Goal: Information Seeking & Learning: Find specific fact

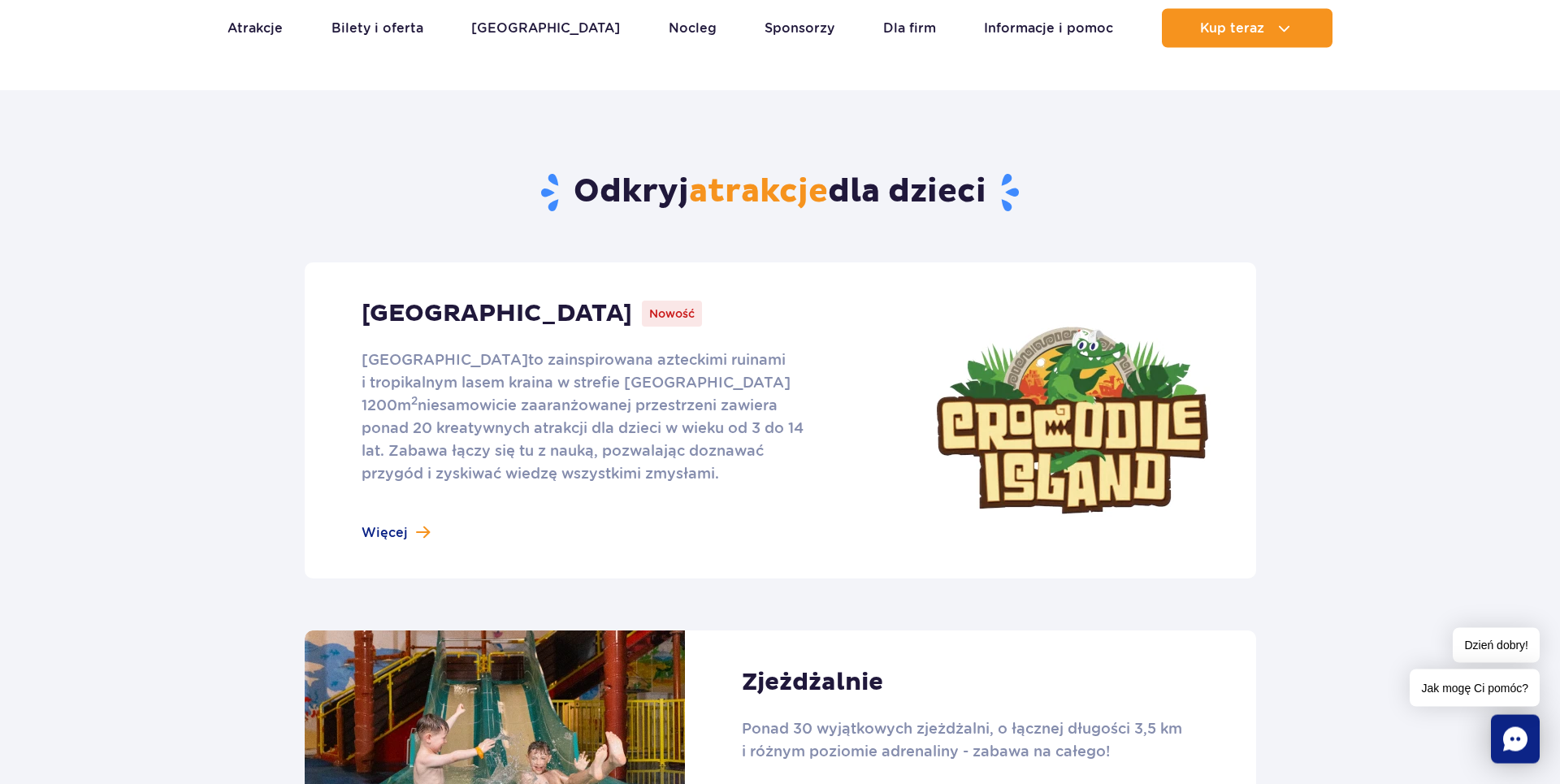
scroll to position [649, 0]
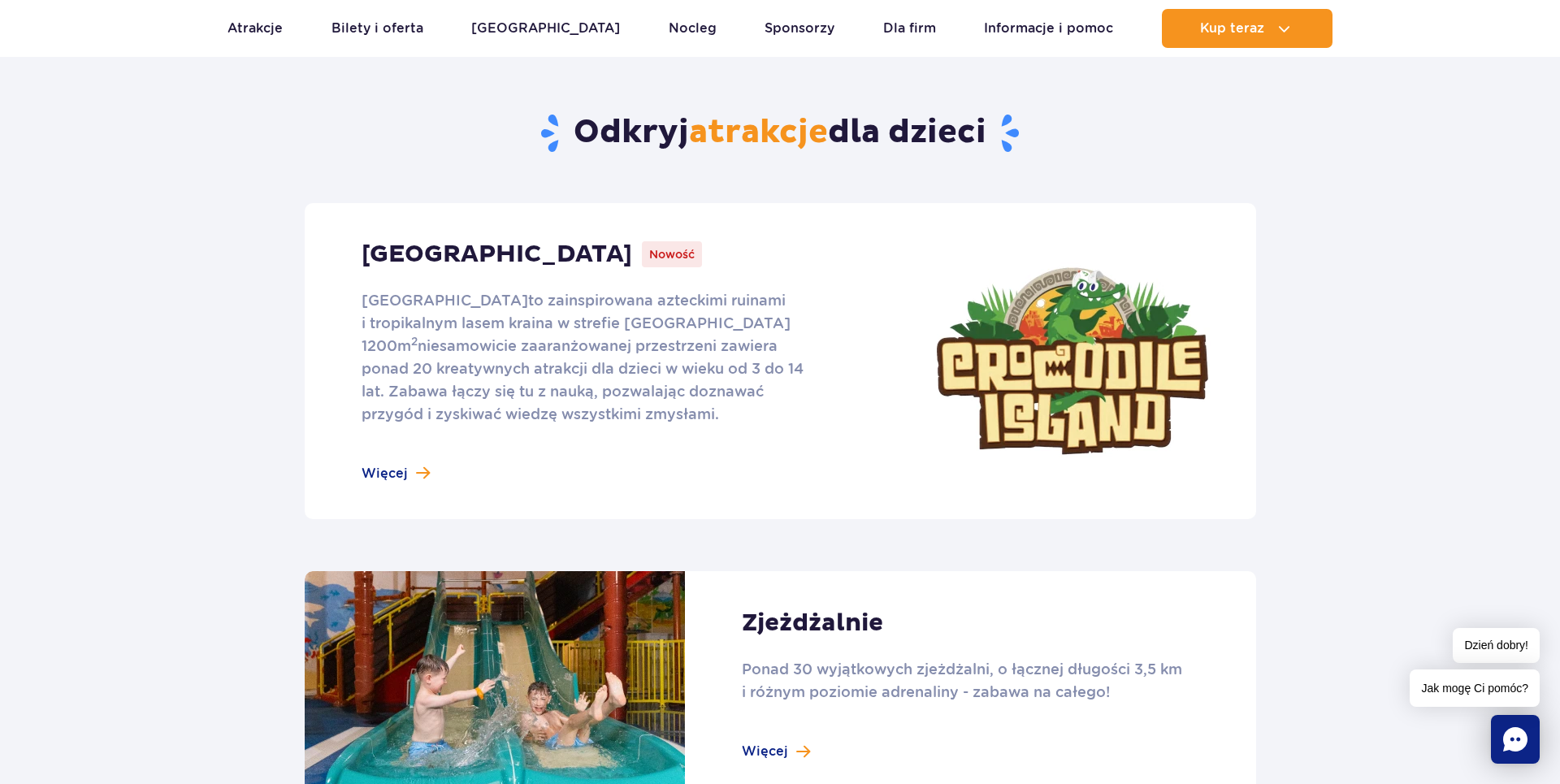
click at [391, 476] on link at bounding box center [780, 361] width 952 height 316
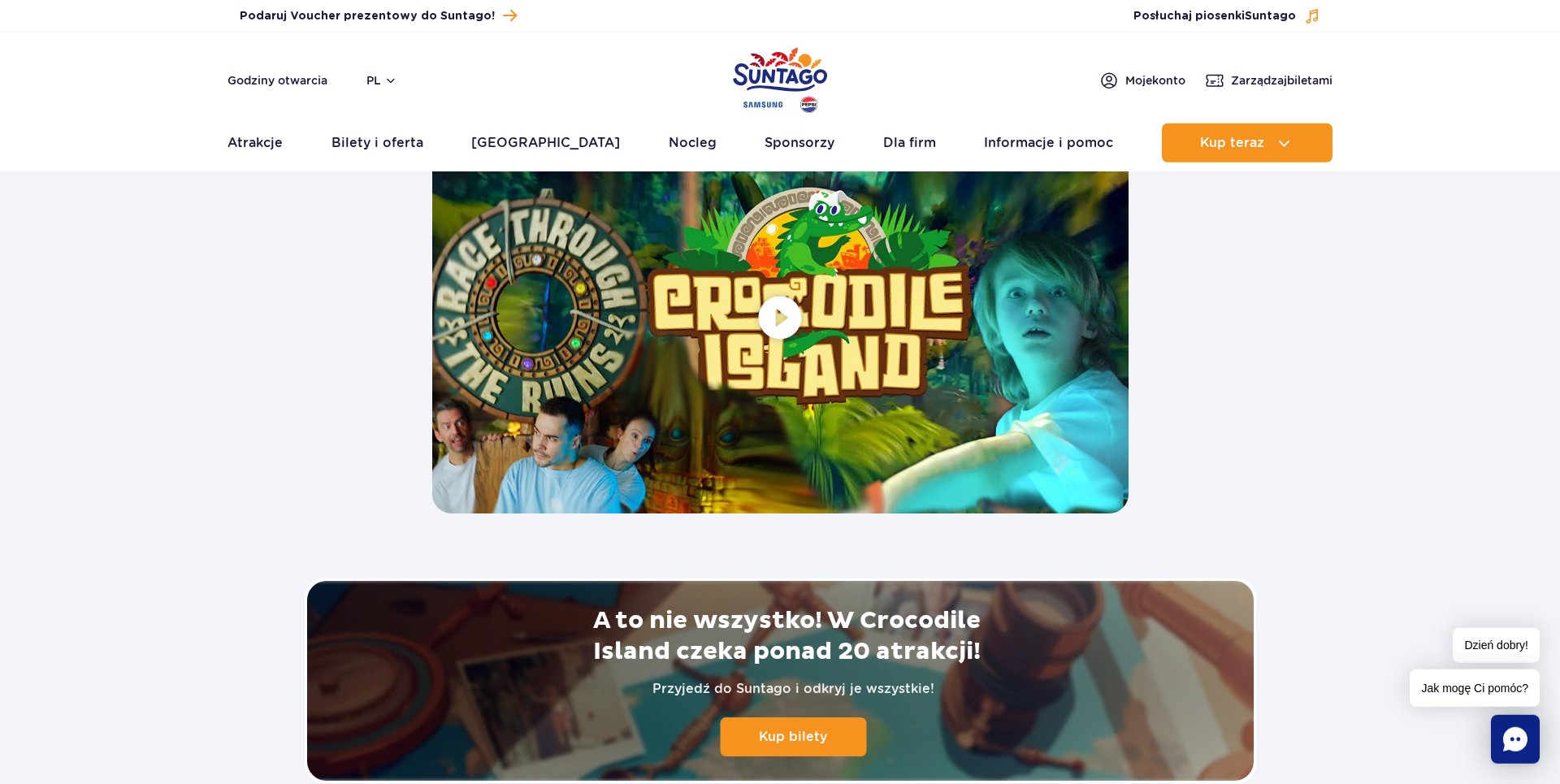
scroll to position [3056, 0]
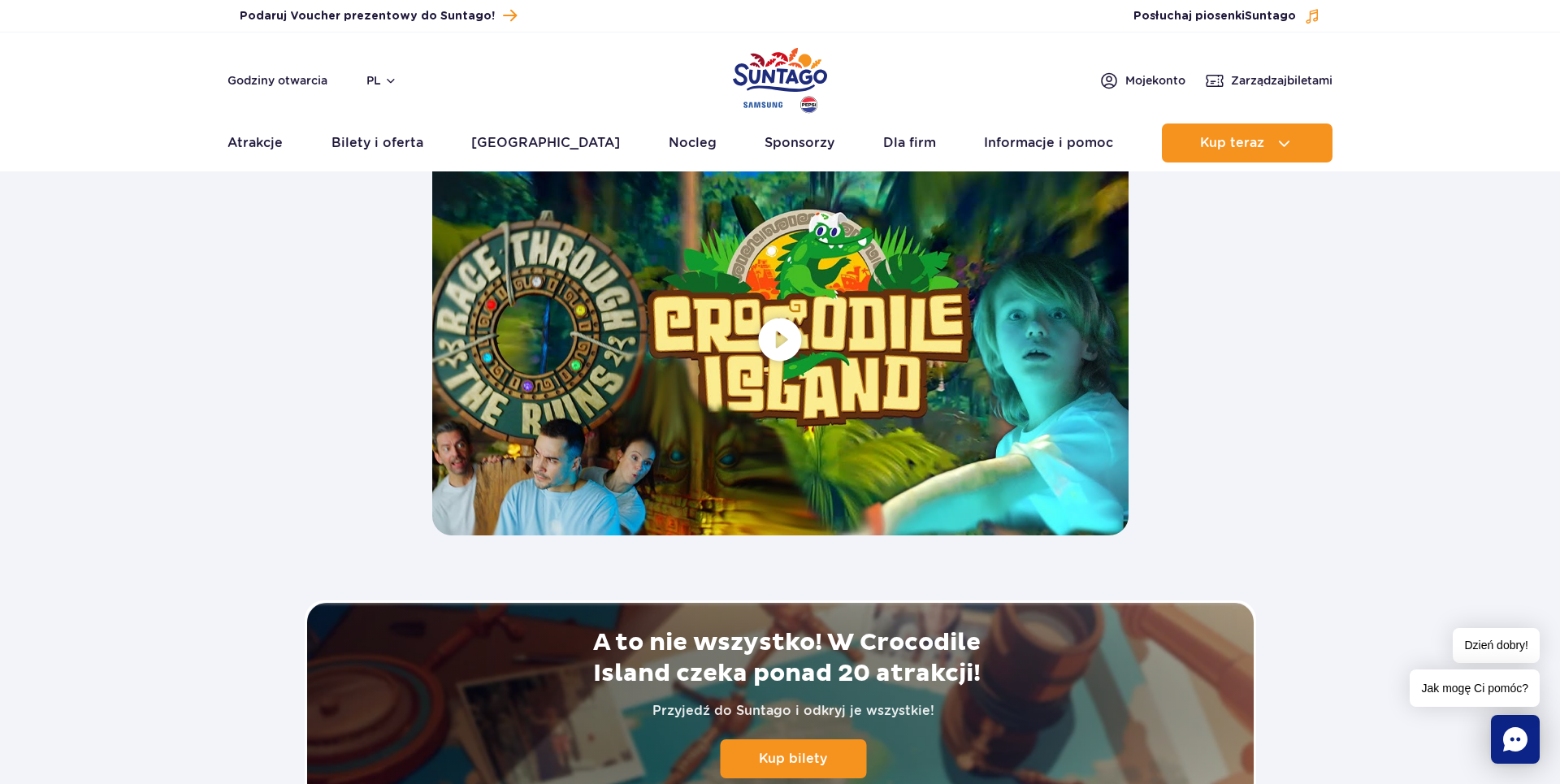
click at [780, 335] on span at bounding box center [780, 338] width 696 height 391
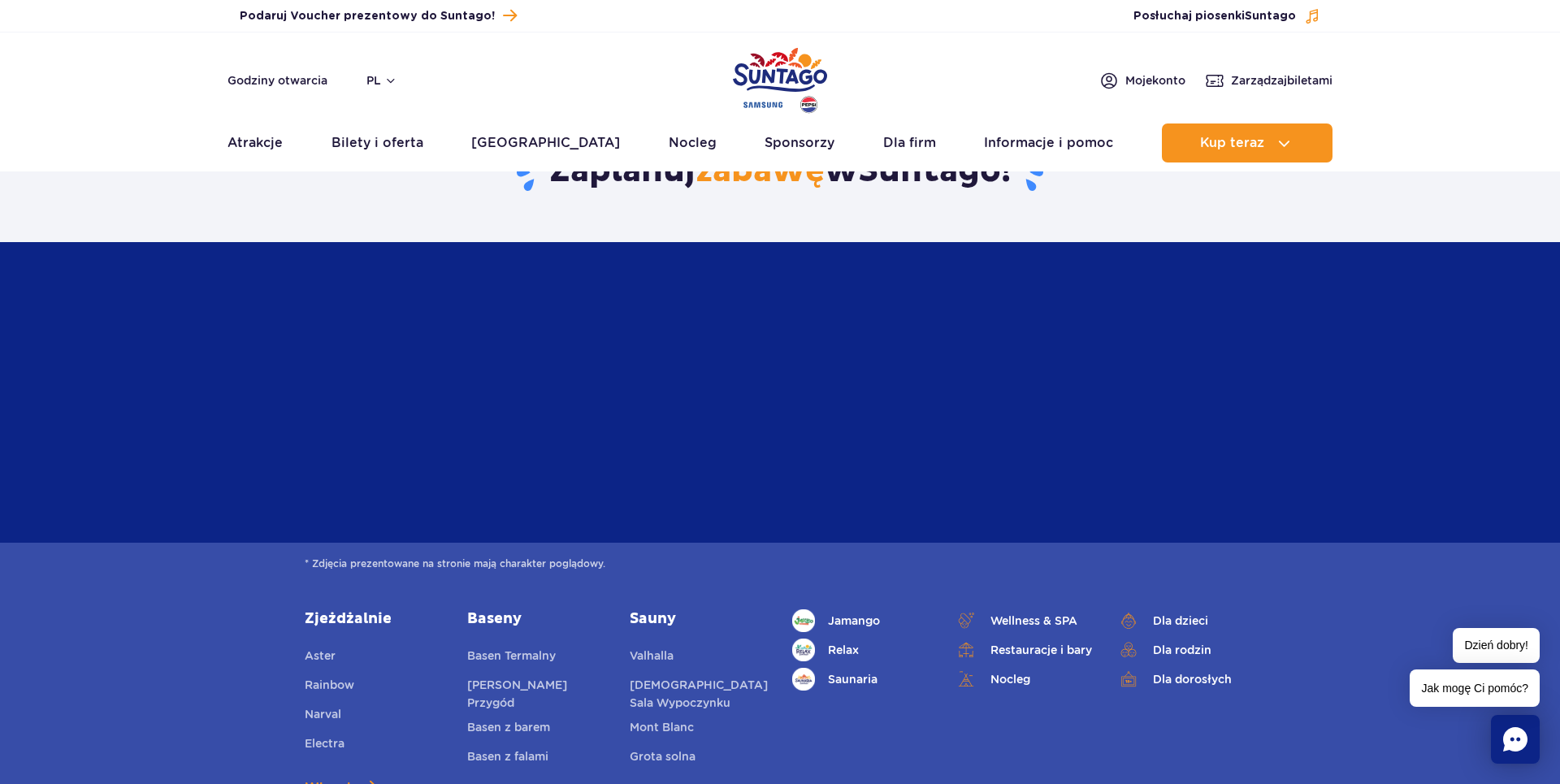
scroll to position [4259, 0]
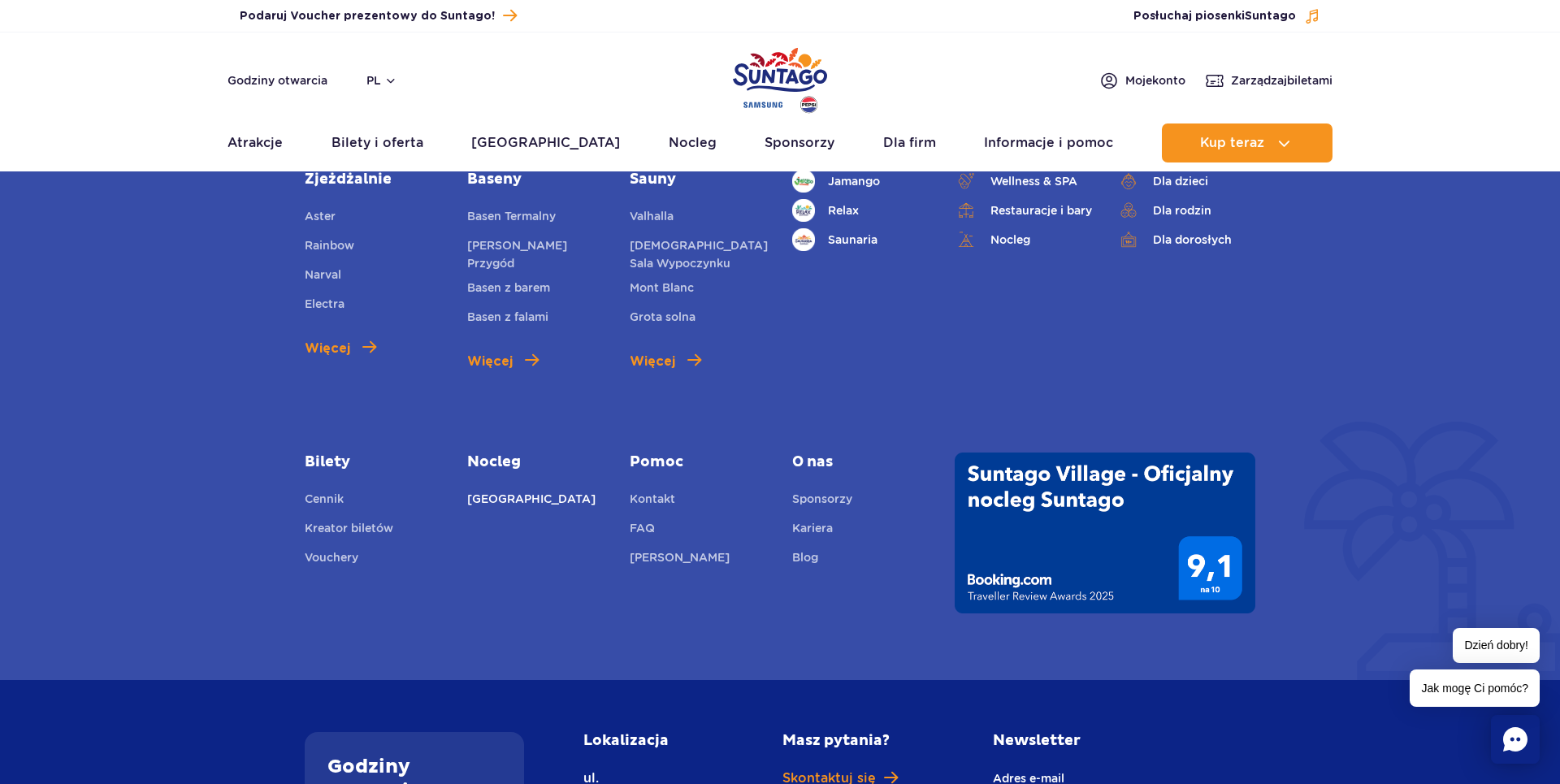
click at [516, 505] on link "[GEOGRAPHIC_DATA]" at bounding box center [531, 502] width 128 height 23
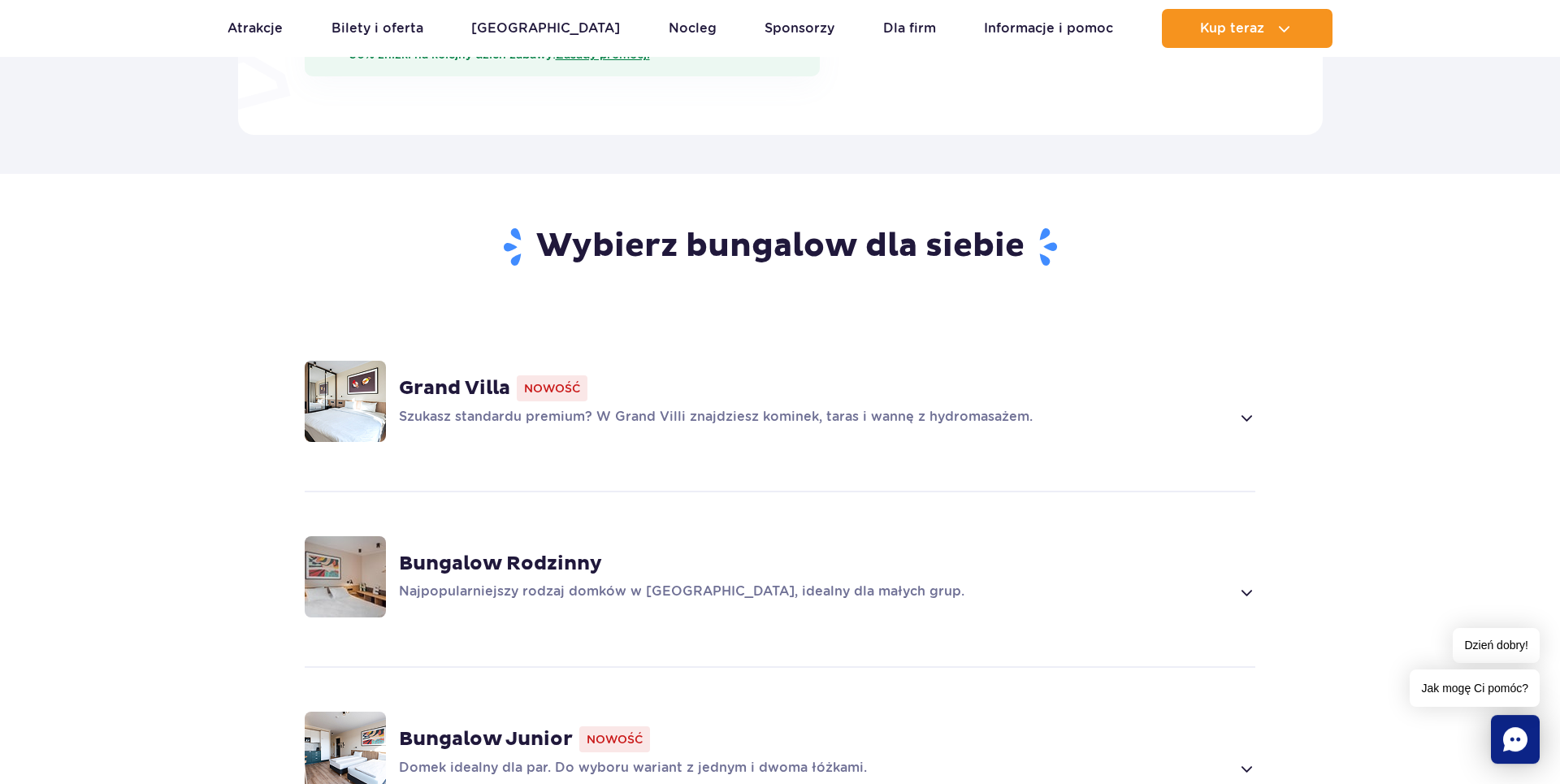
scroll to position [926, 0]
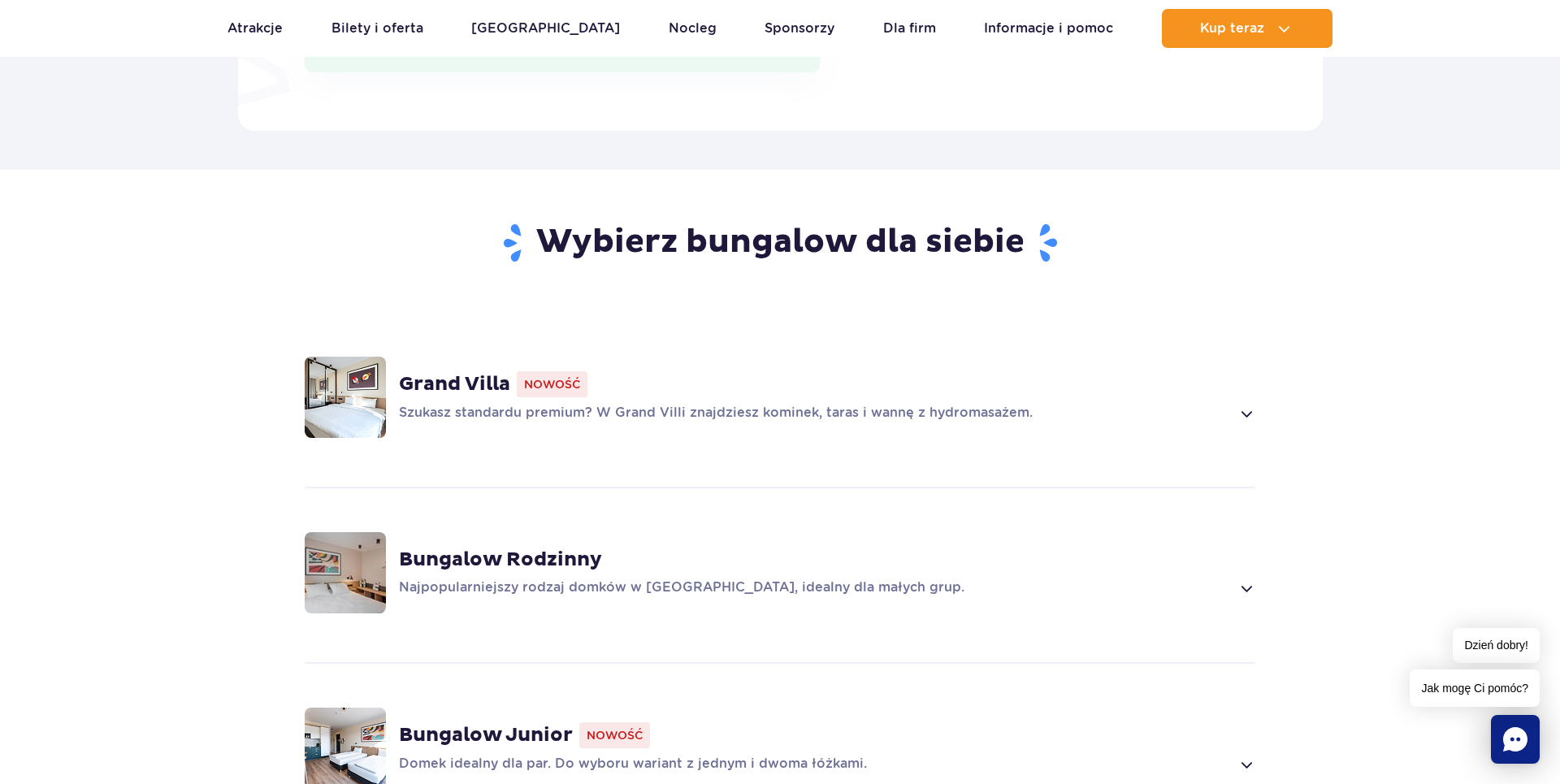
click at [837, 378] on div "Grand Villa Nowość Szukasz standardu premium? W Grand Villi znajdziesz kominek,…" at bounding box center [827, 397] width 856 height 52
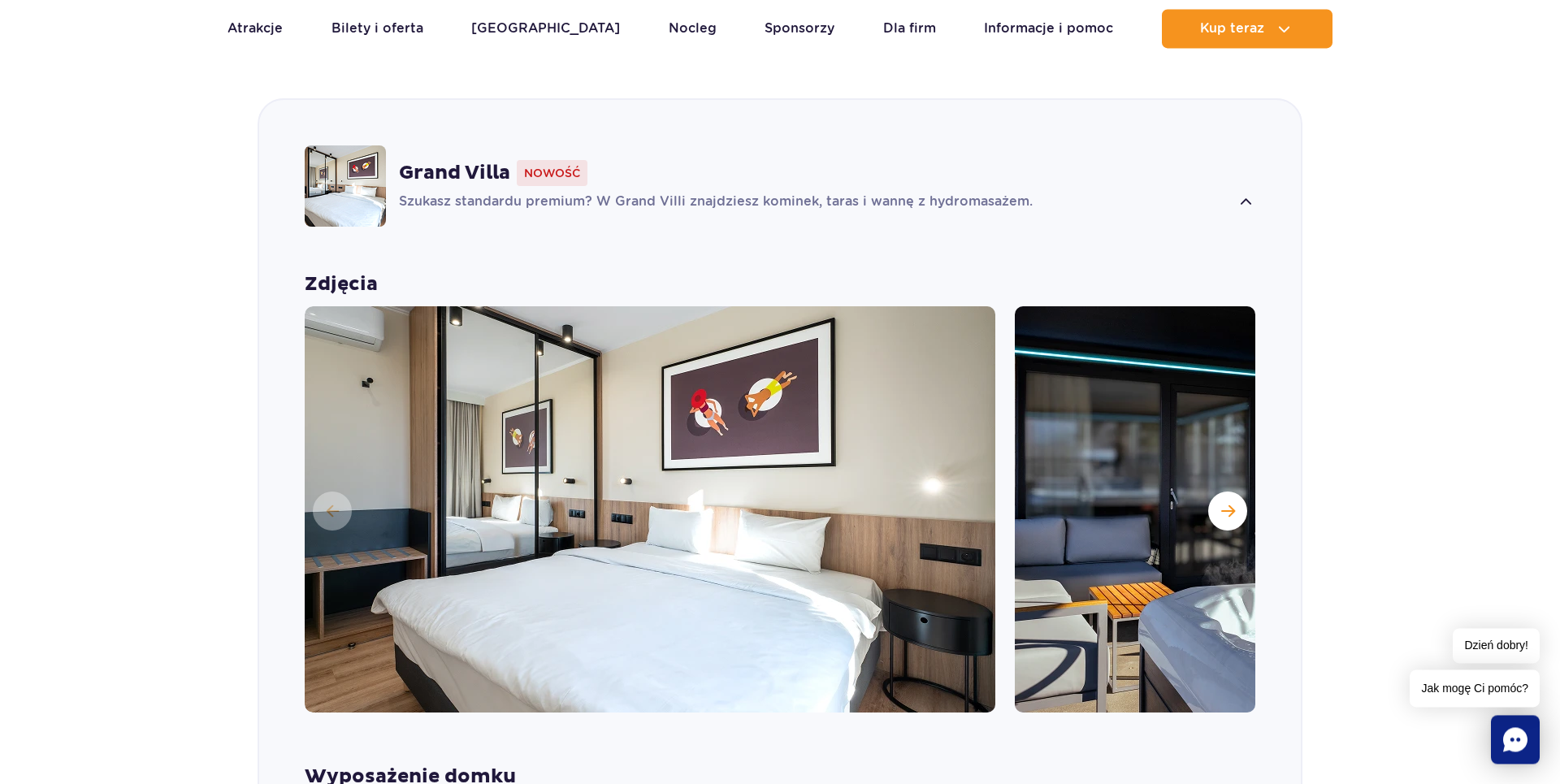
scroll to position [1138, 0]
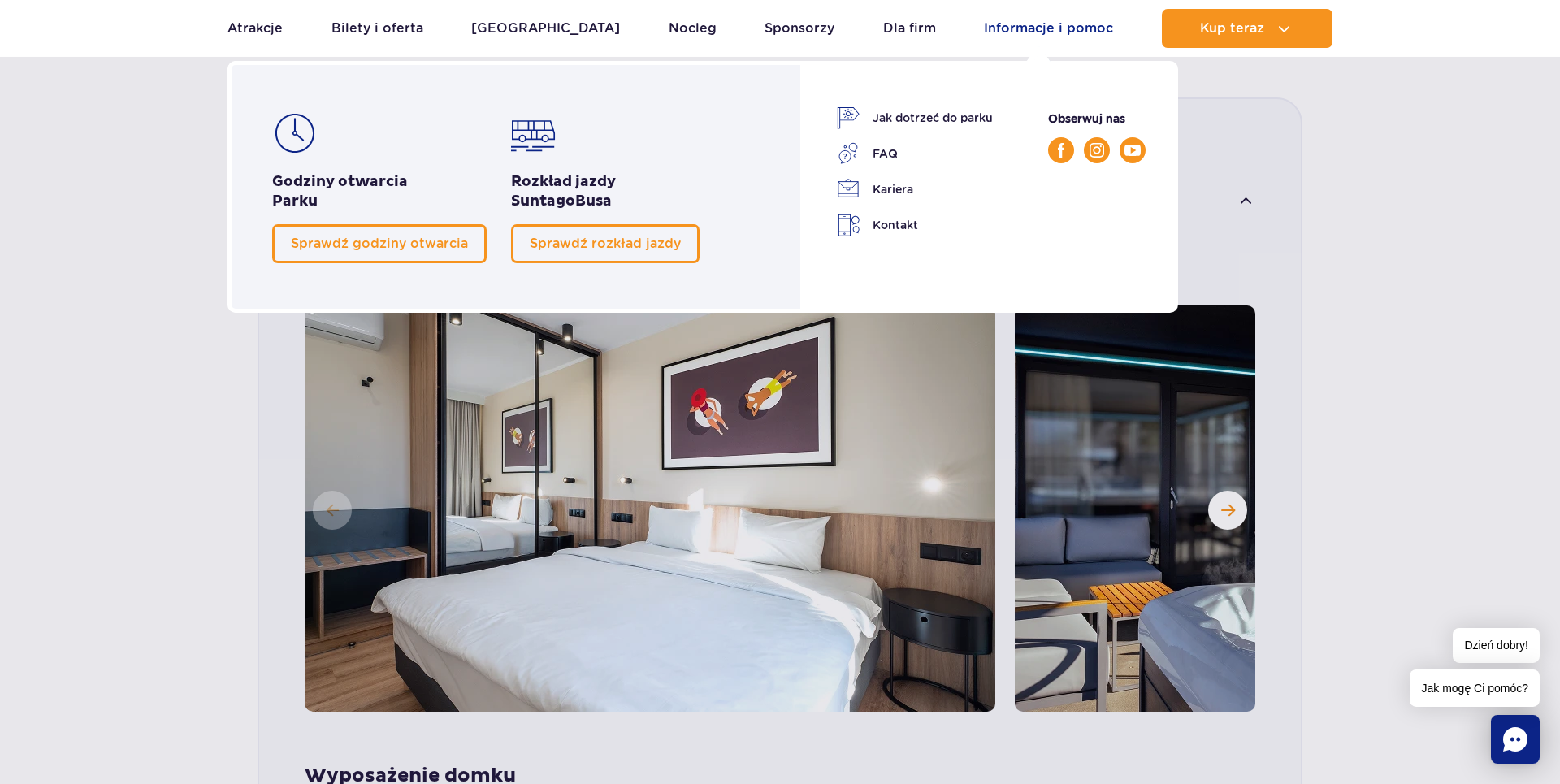
click at [1075, 29] on link "Informacje i pomoc" at bounding box center [1048, 29] width 129 height 39
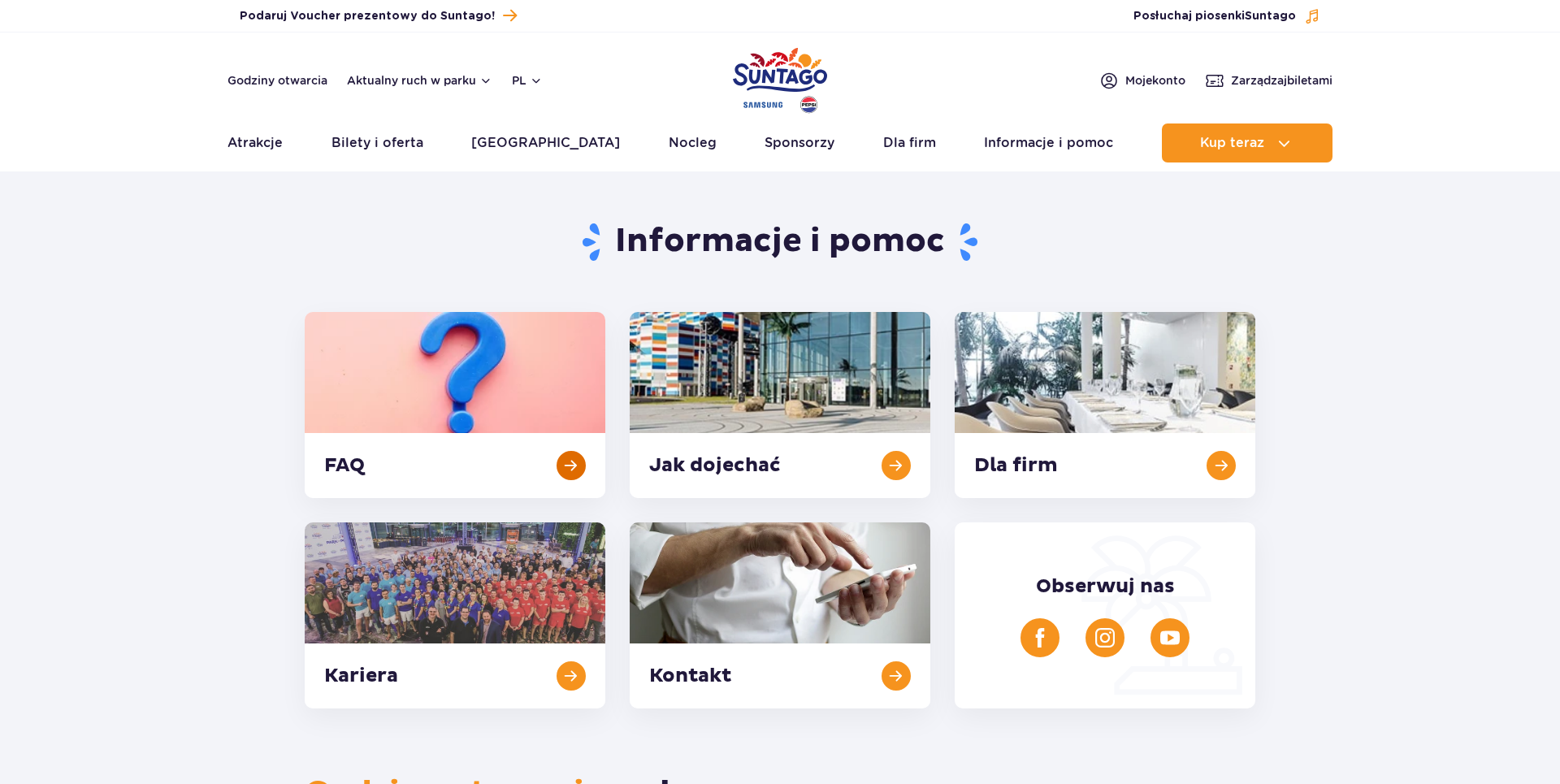
click at [348, 461] on link at bounding box center [454, 404] width 300 height 186
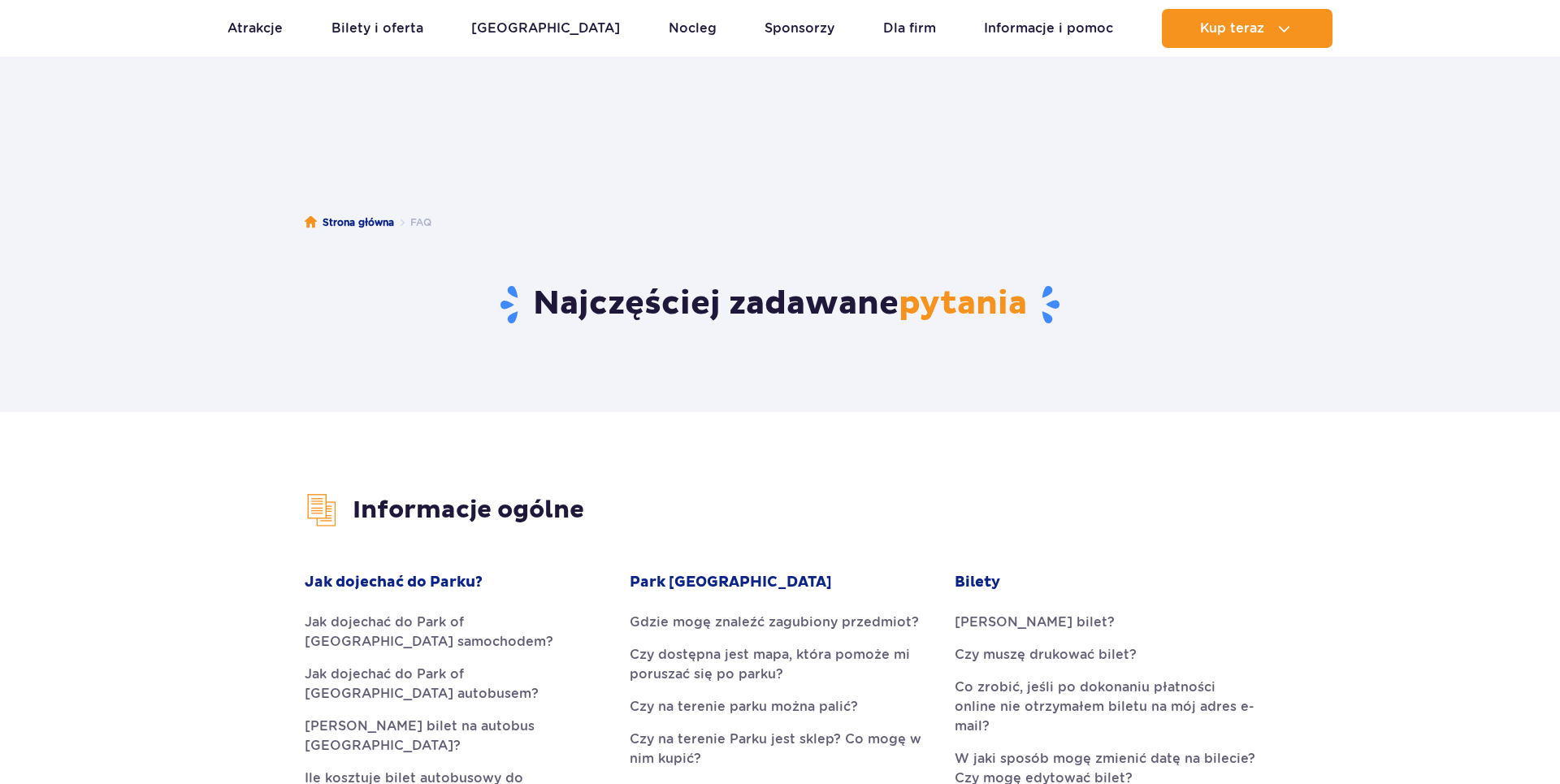
scroll to position [371, 0]
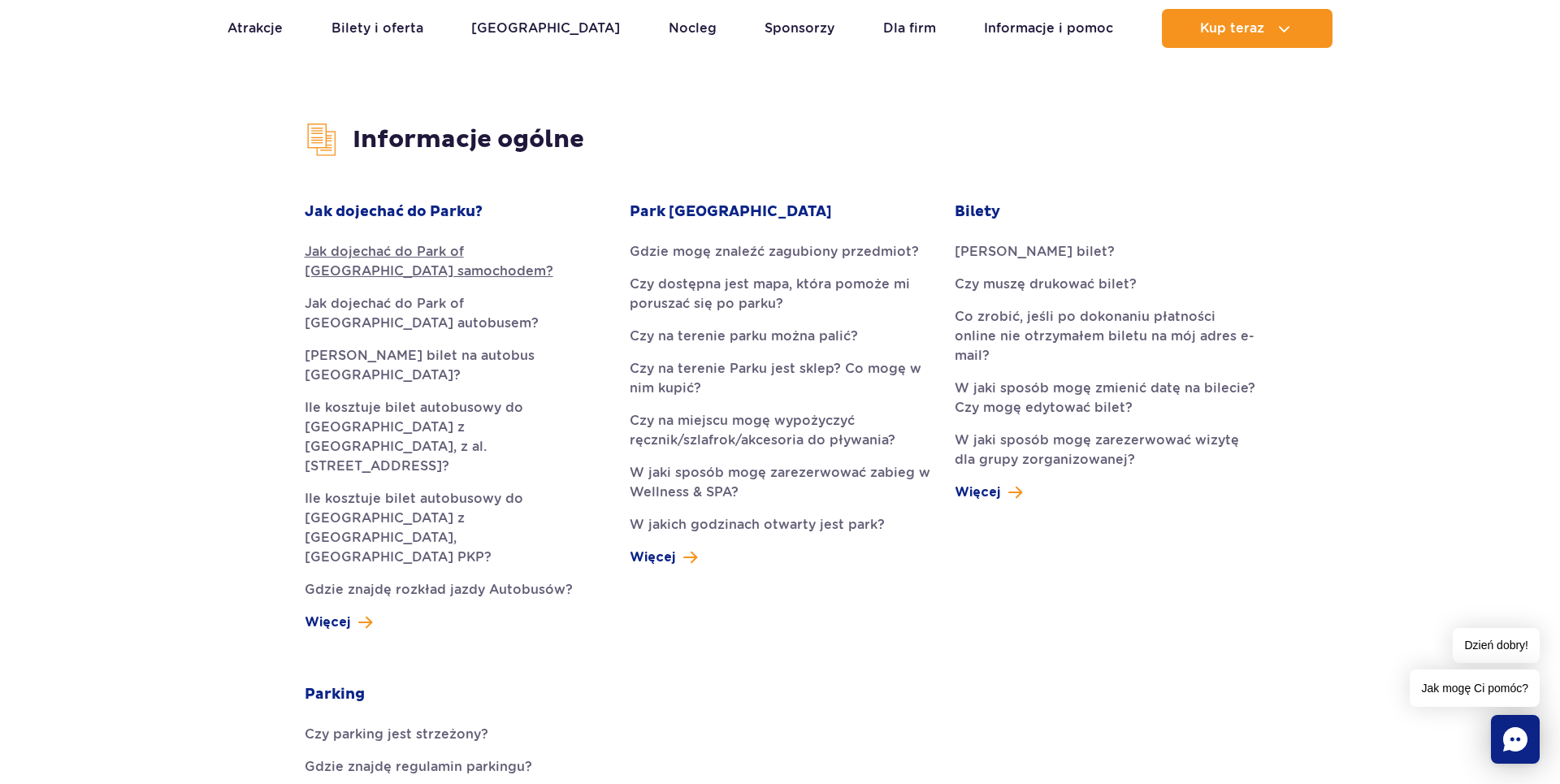
click at [409, 258] on link "Jak dojechać do Park of [GEOGRAPHIC_DATA] samochodem?" at bounding box center [454, 262] width 300 height 39
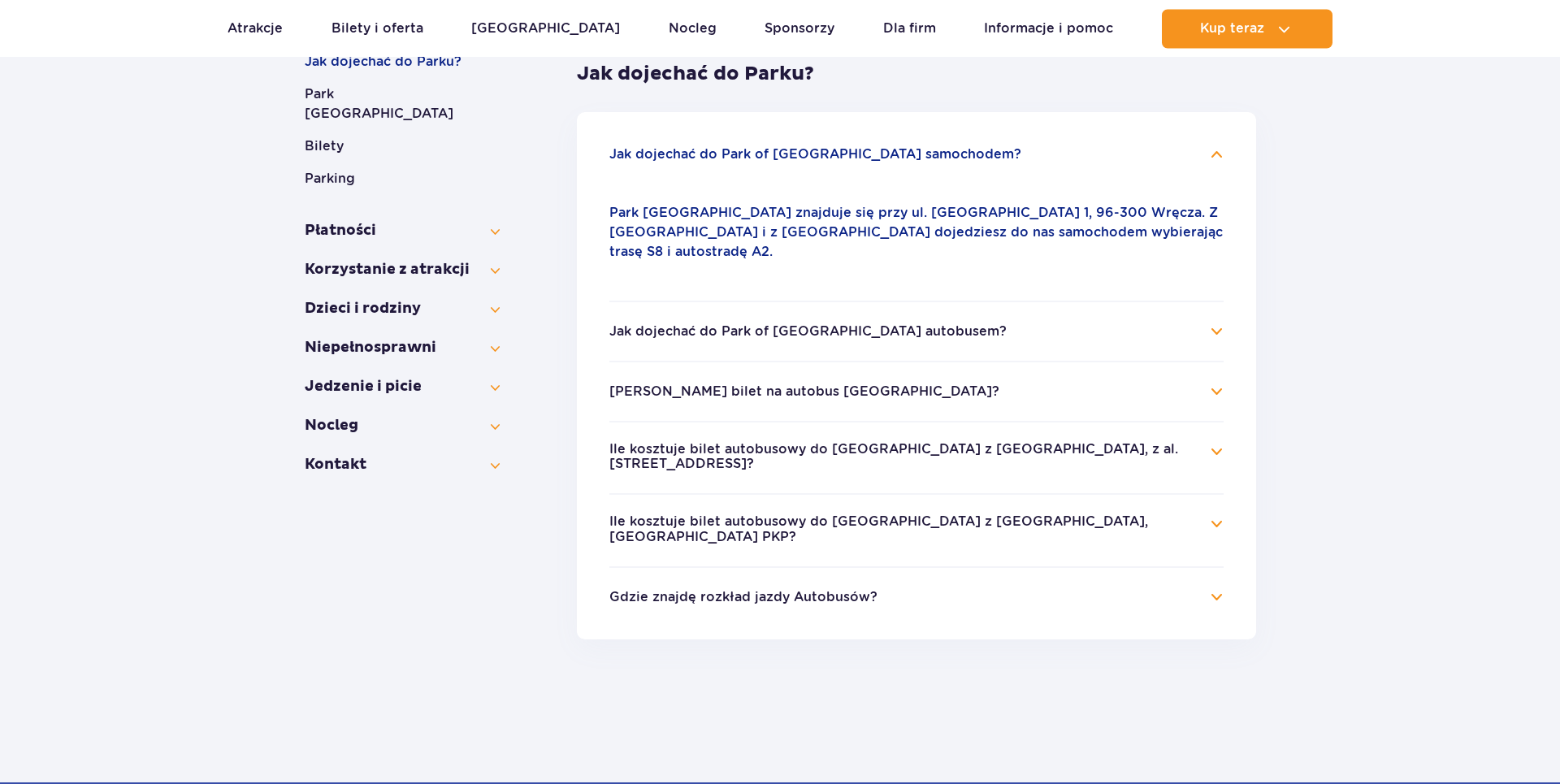
scroll to position [200, 0]
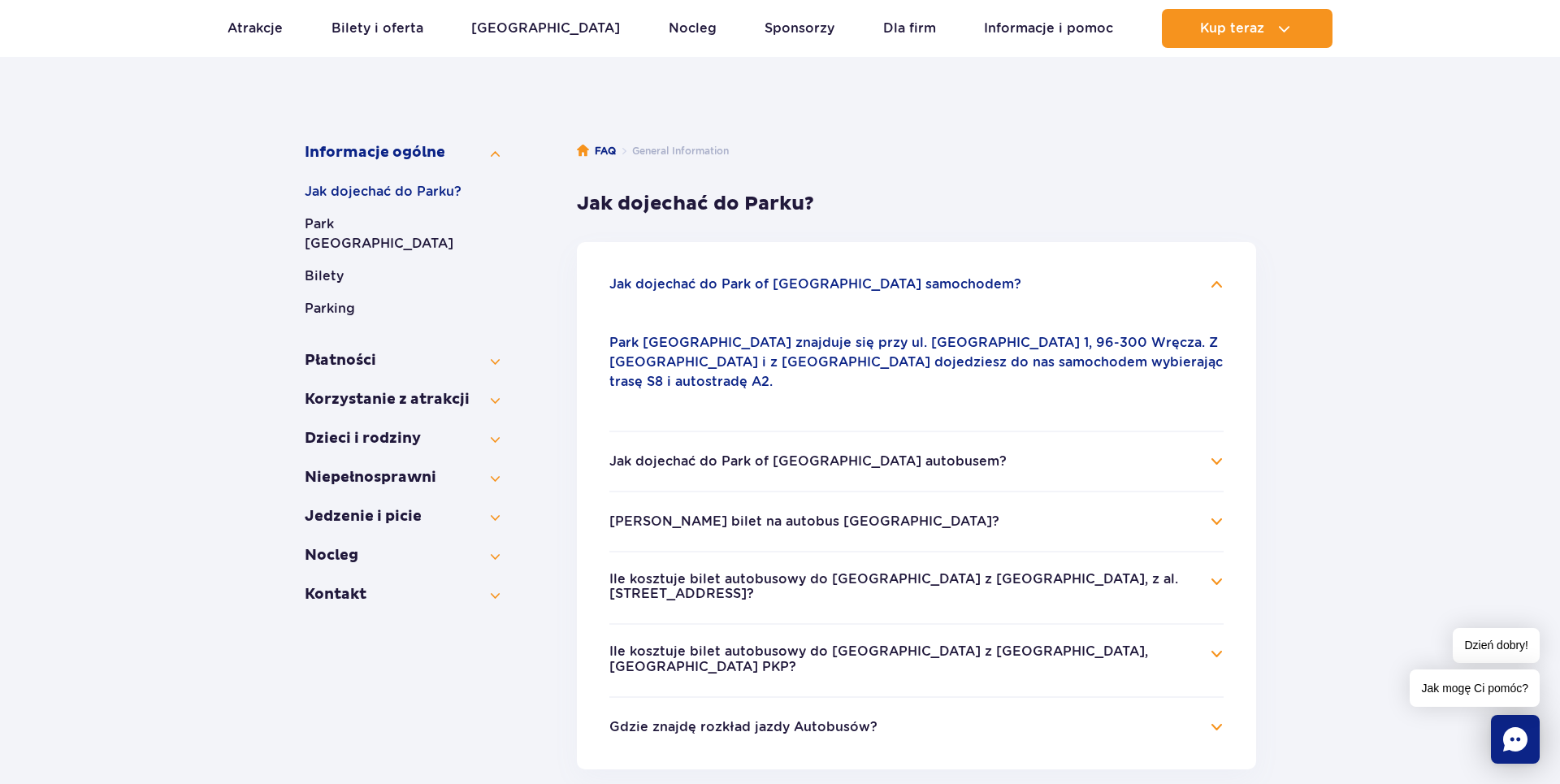
click at [897, 454] on button "Jak dojechać do Park of [GEOGRAPHIC_DATA] autobusem?" at bounding box center [808, 461] width 397 height 14
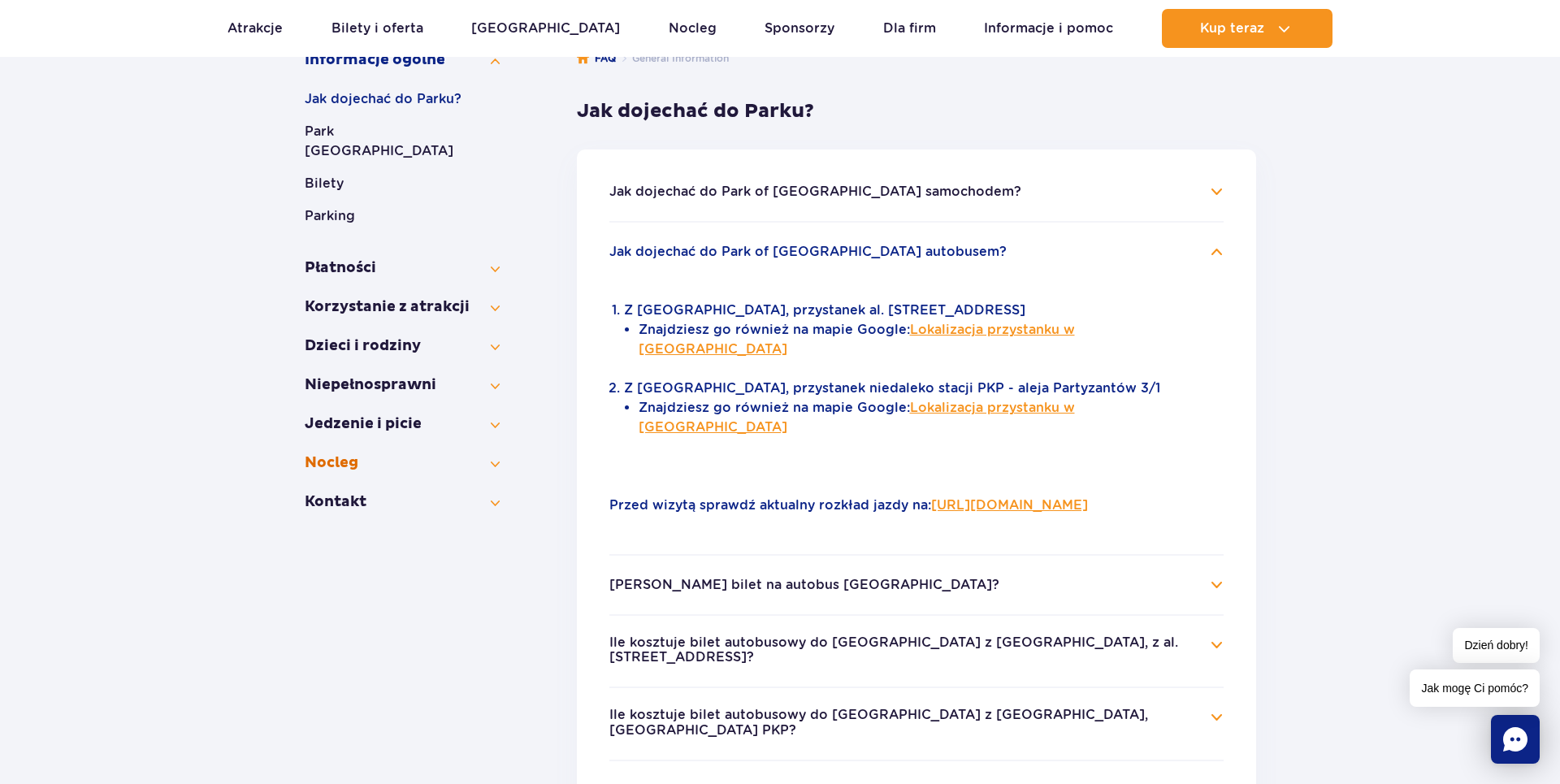
scroll to position [107, 0]
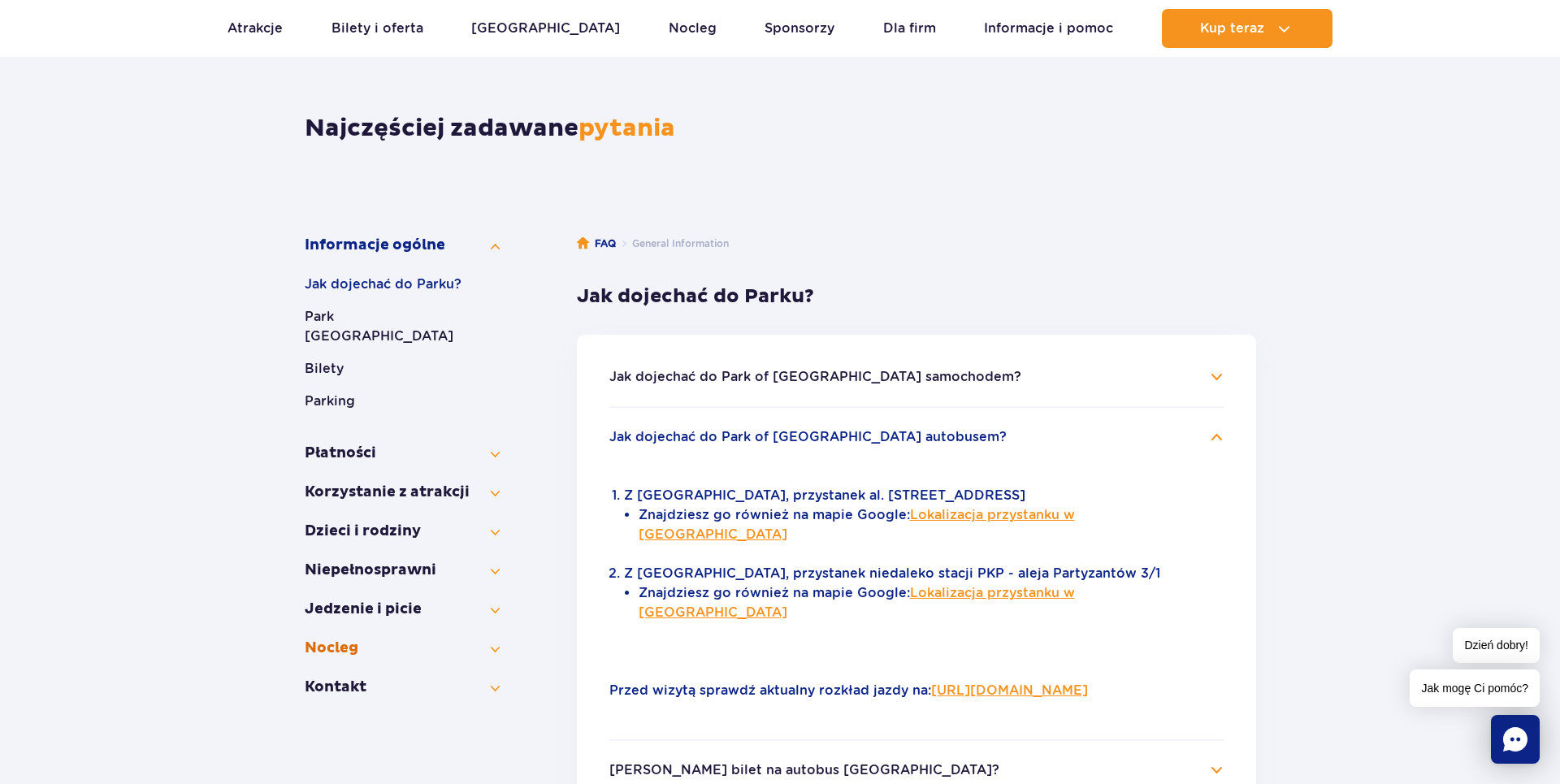
click at [378, 639] on button "Nocleg" at bounding box center [402, 649] width 195 height 20
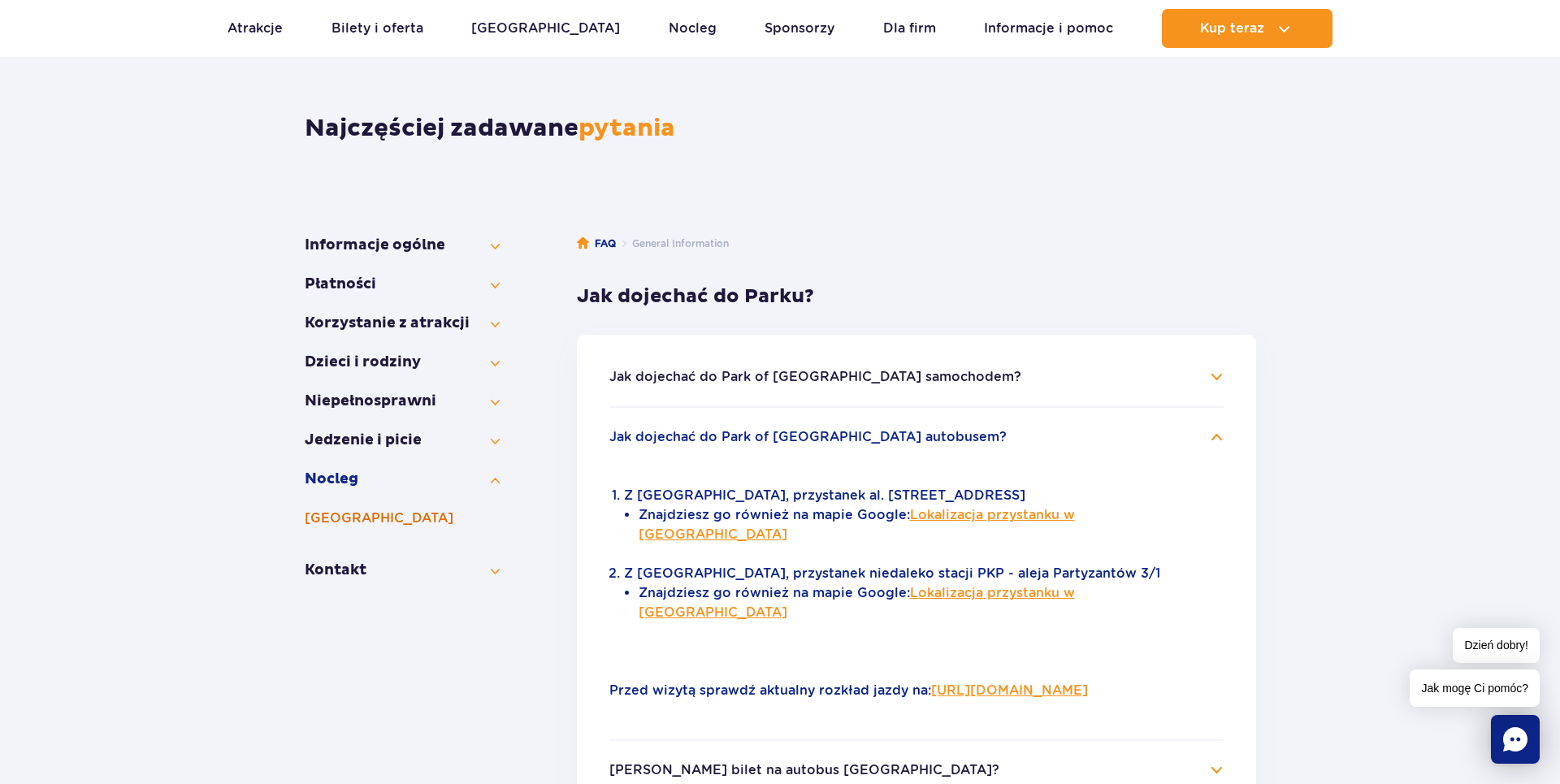
click at [394, 510] on button "[GEOGRAPHIC_DATA]" at bounding box center [402, 519] width 195 height 20
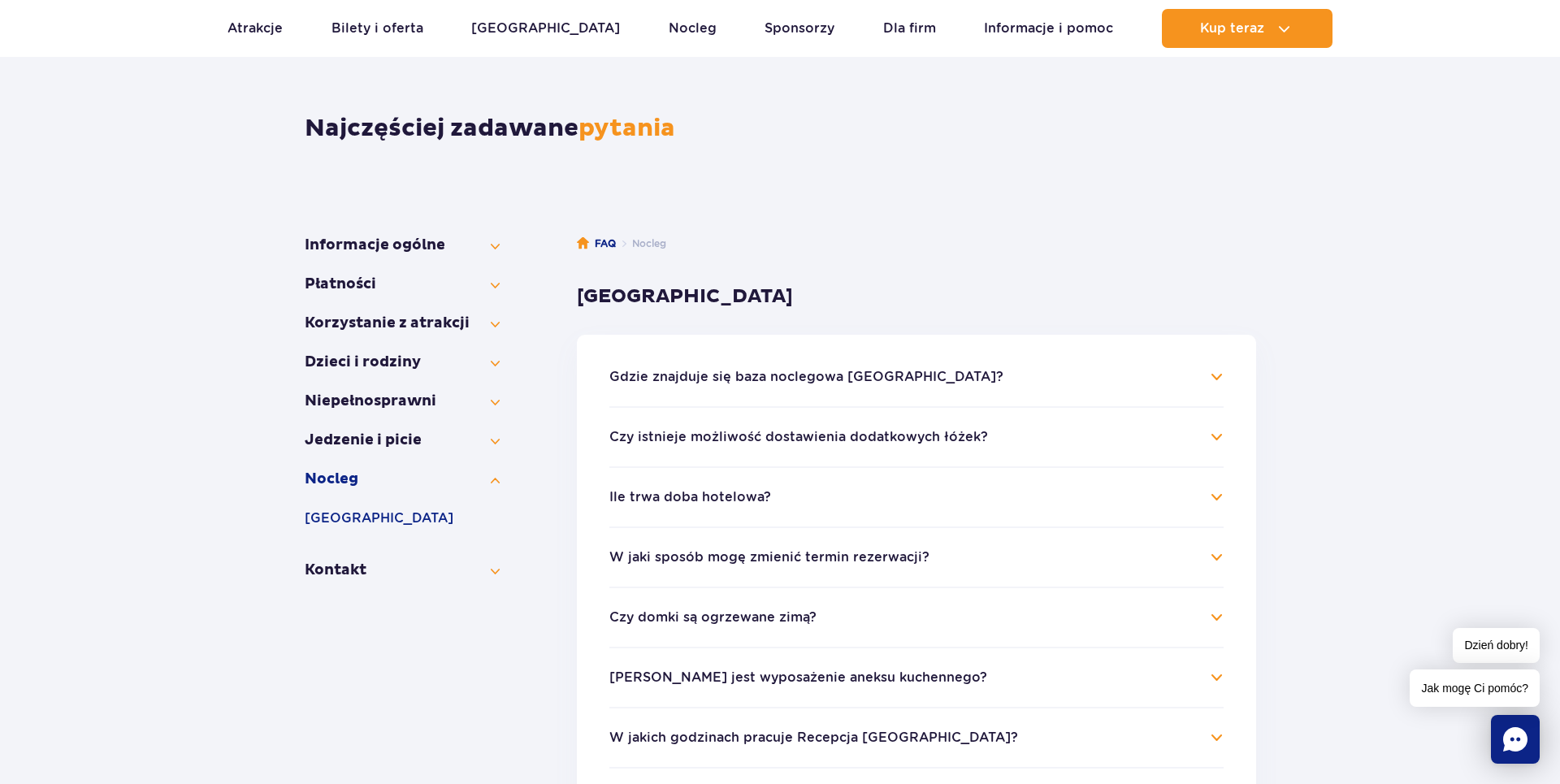
click at [931, 380] on button "Gdzie znajduje się baza noclegowa [GEOGRAPHIC_DATA]?" at bounding box center [806, 377] width 394 height 14
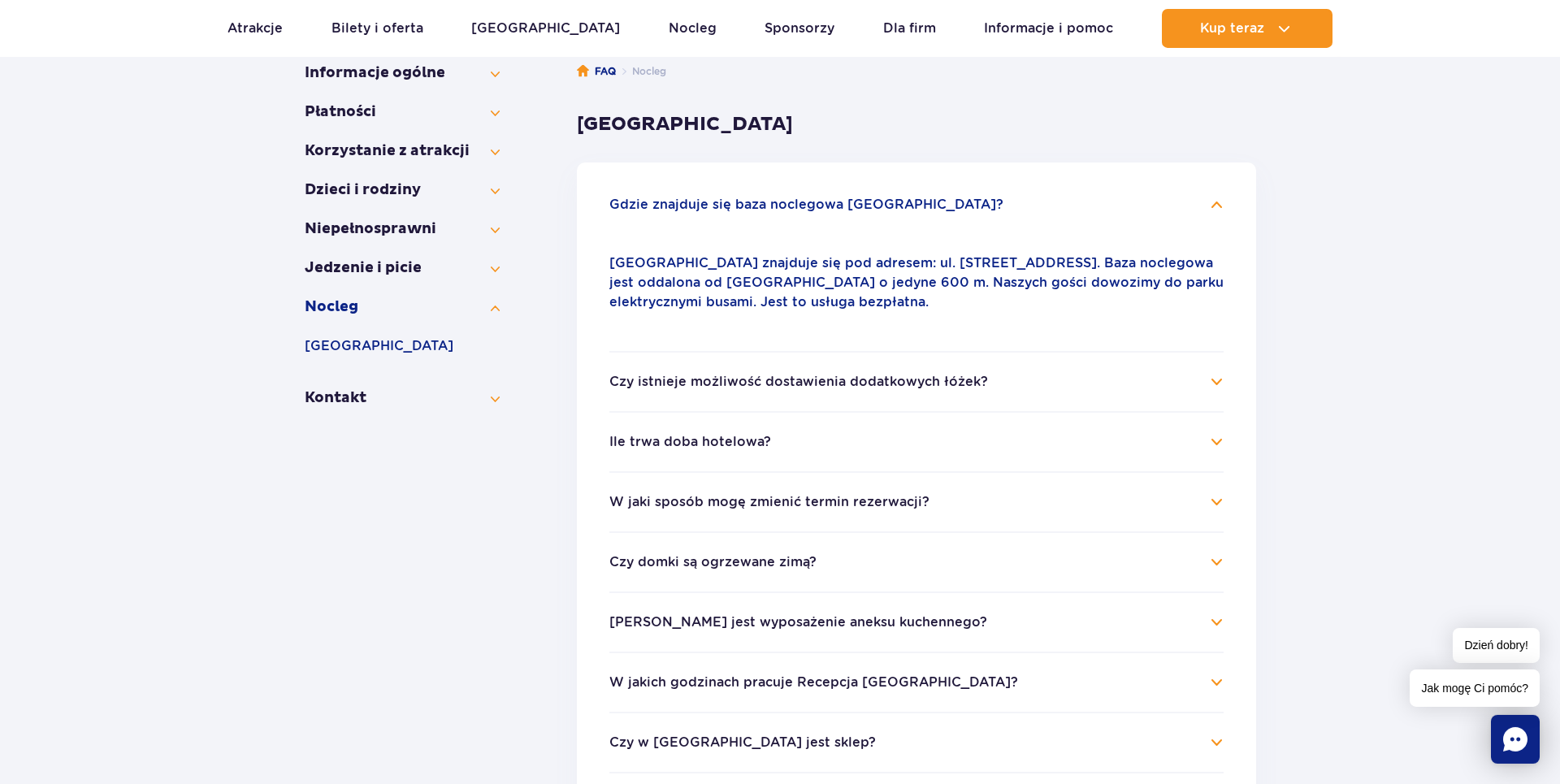
scroll to position [292, 0]
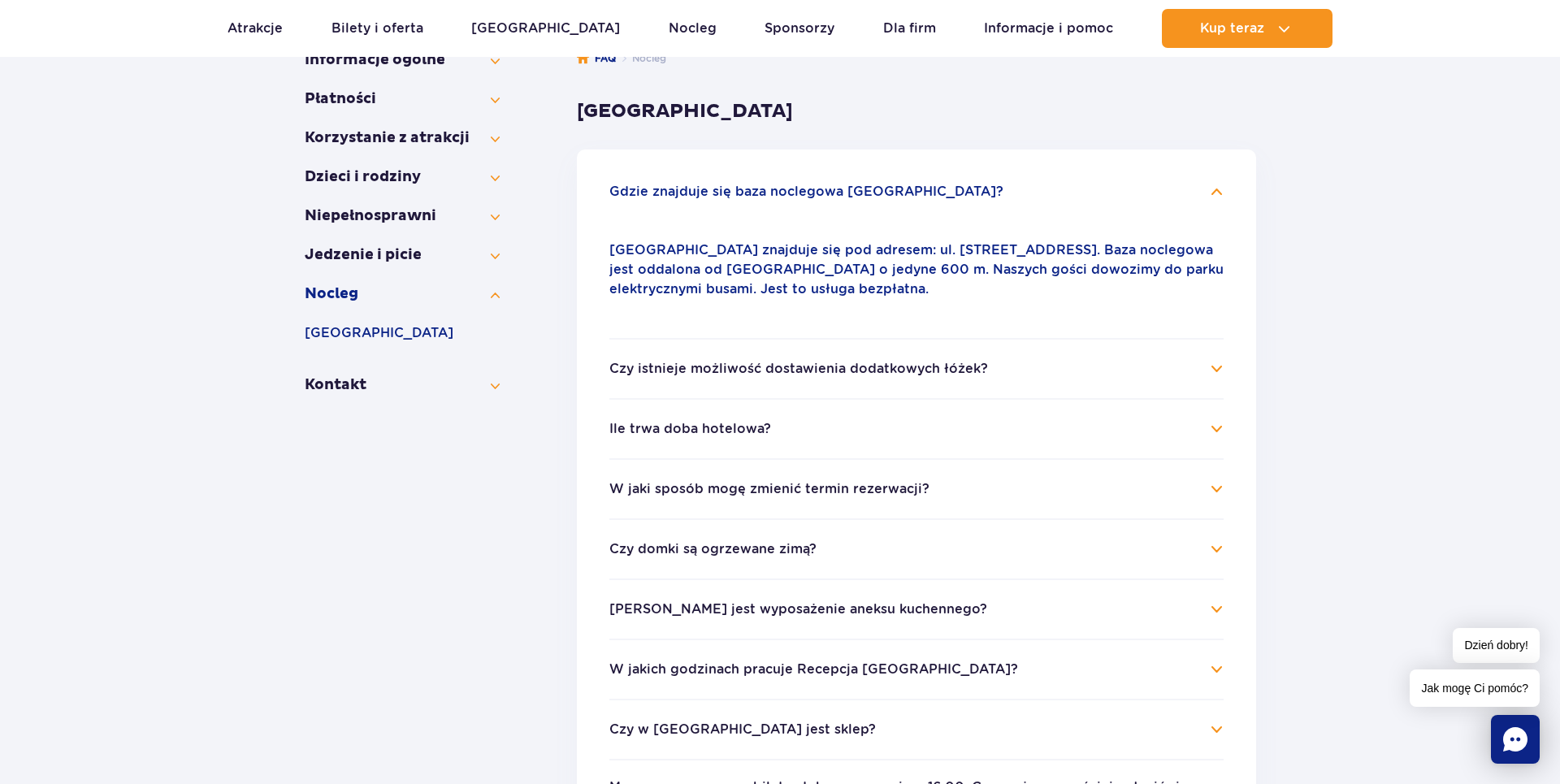
click at [769, 428] on h4 "Ile trwa doba hotelowa?" at bounding box center [916, 429] width 614 height 20
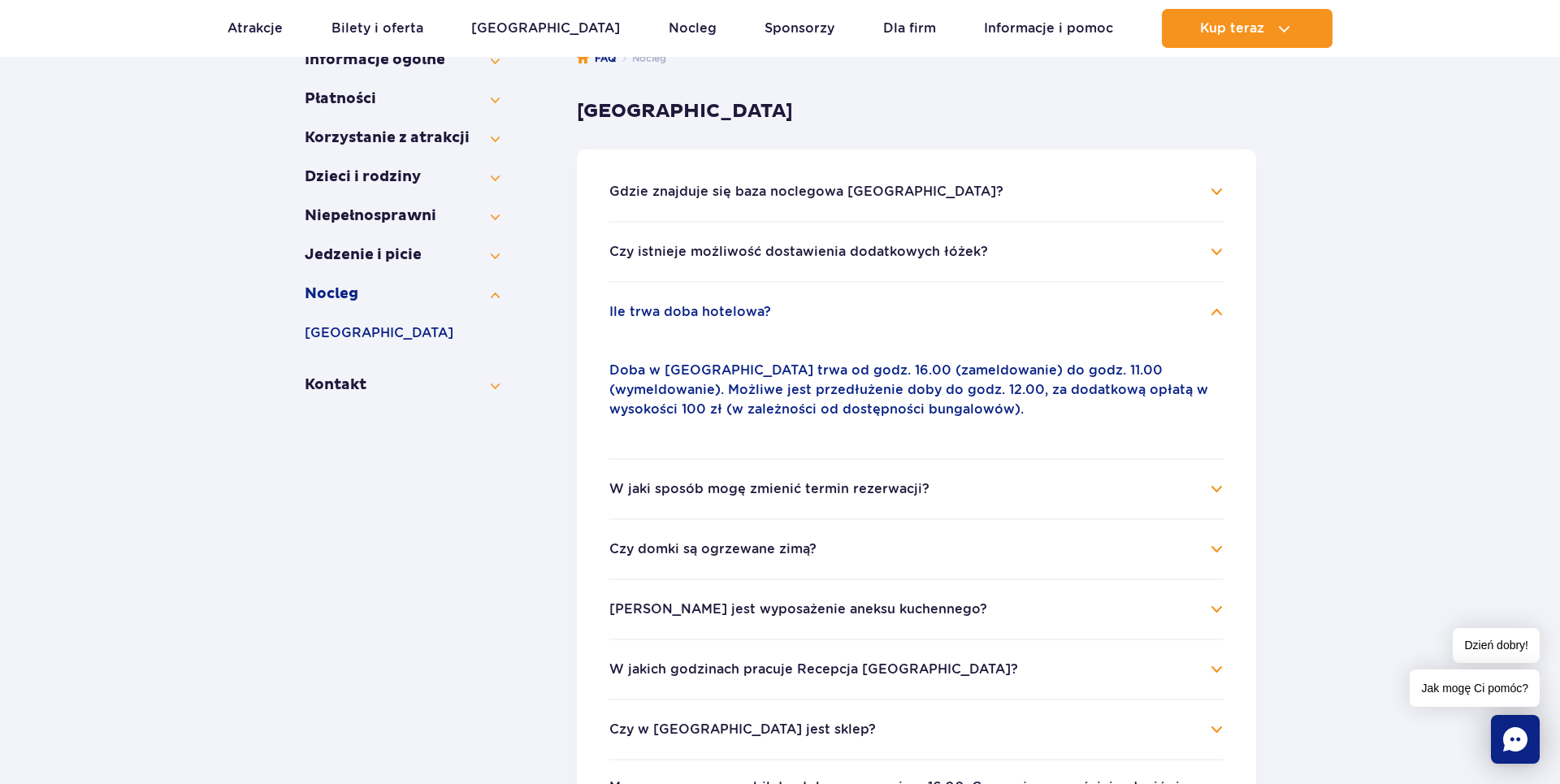
click at [870, 486] on button "W jaki sposób mogę zmienić termin rezerwacji?" at bounding box center [769, 489] width 320 height 14
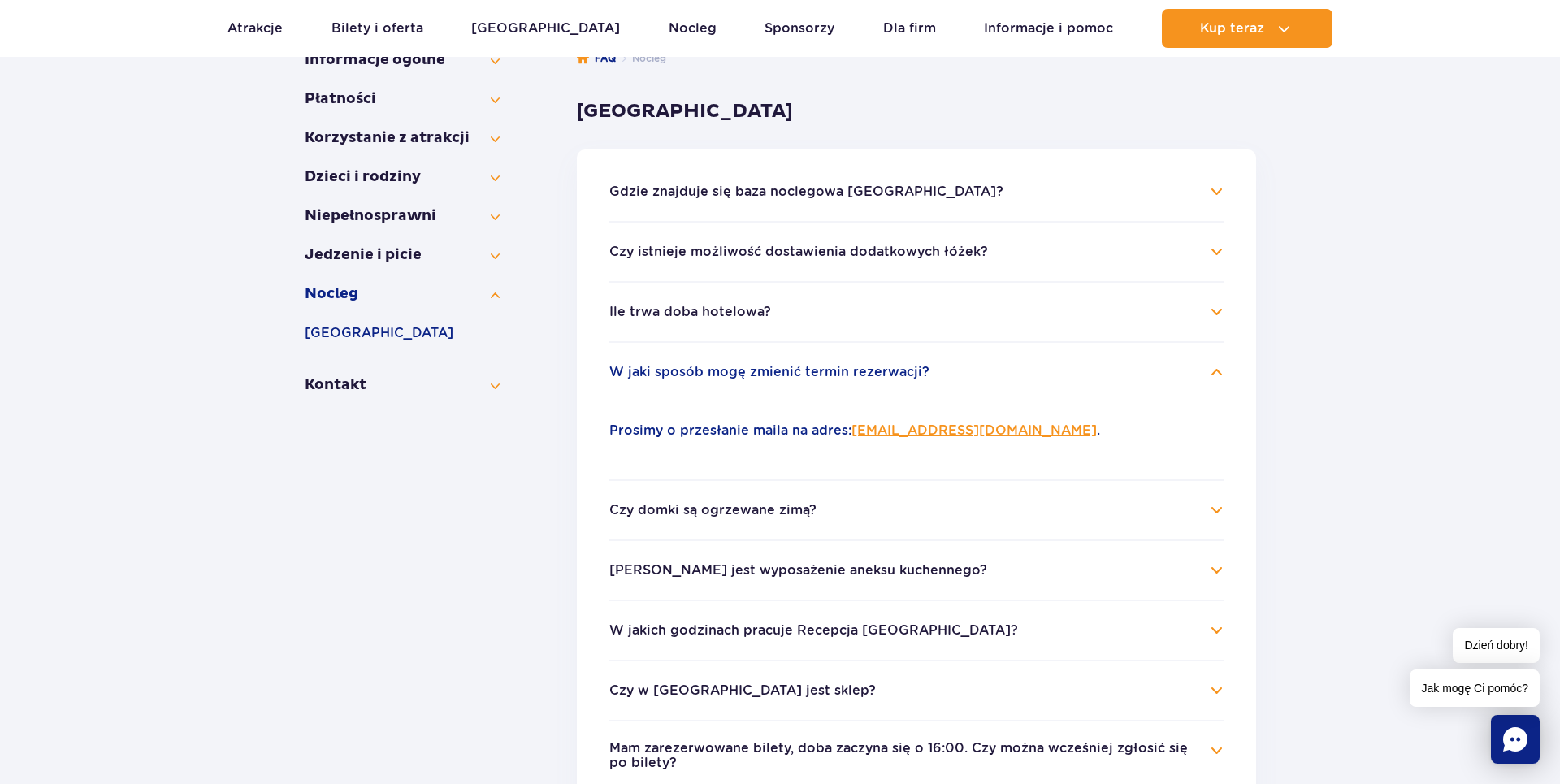
click at [812, 503] on button "Czy domki są ogrzewane zimą?" at bounding box center [713, 510] width 207 height 14
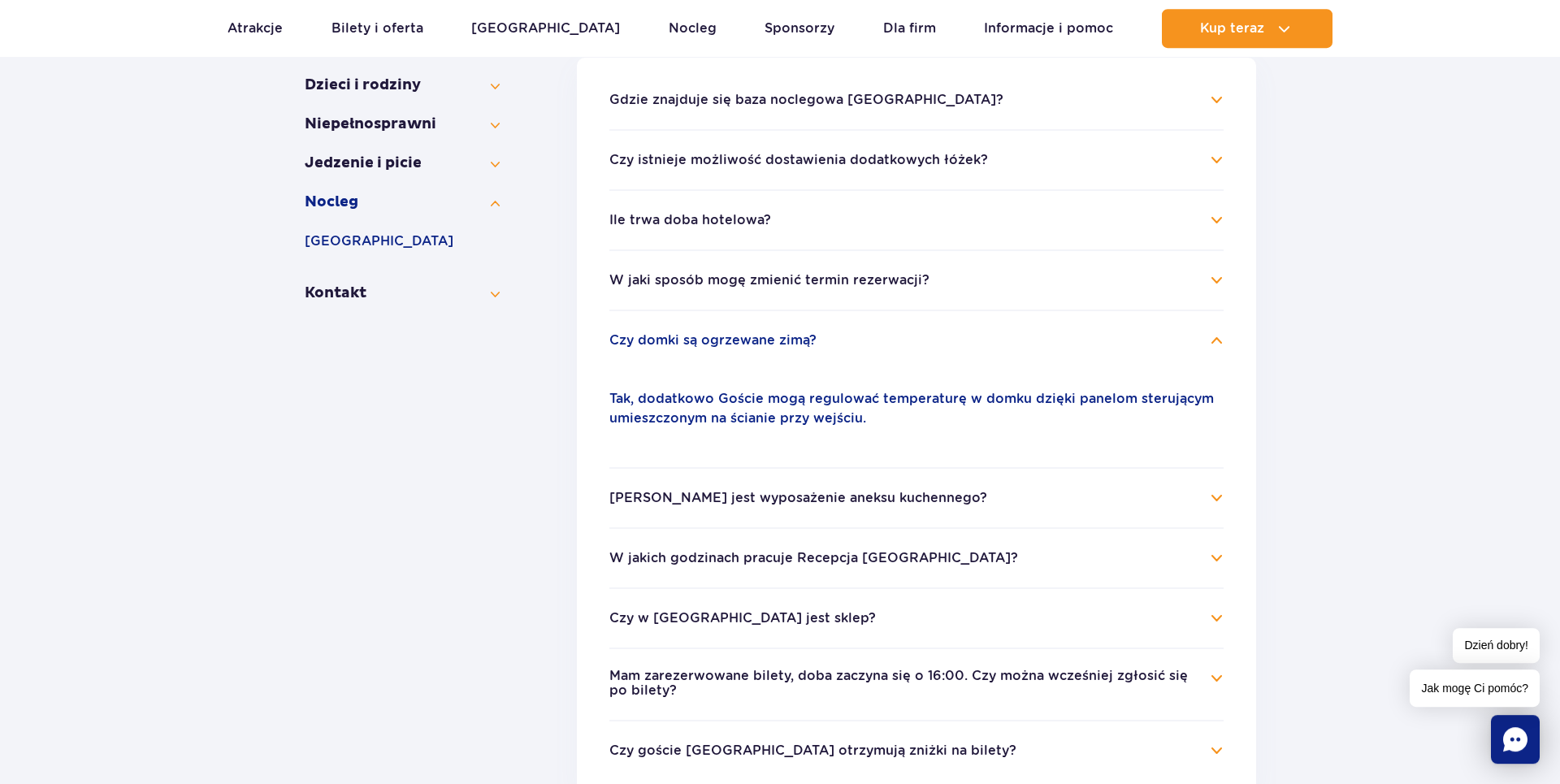
scroll to position [385, 0]
click at [924, 558] on button "W jakich godzinach pracuje Recepcja [GEOGRAPHIC_DATA]?" at bounding box center [813, 557] width 409 height 14
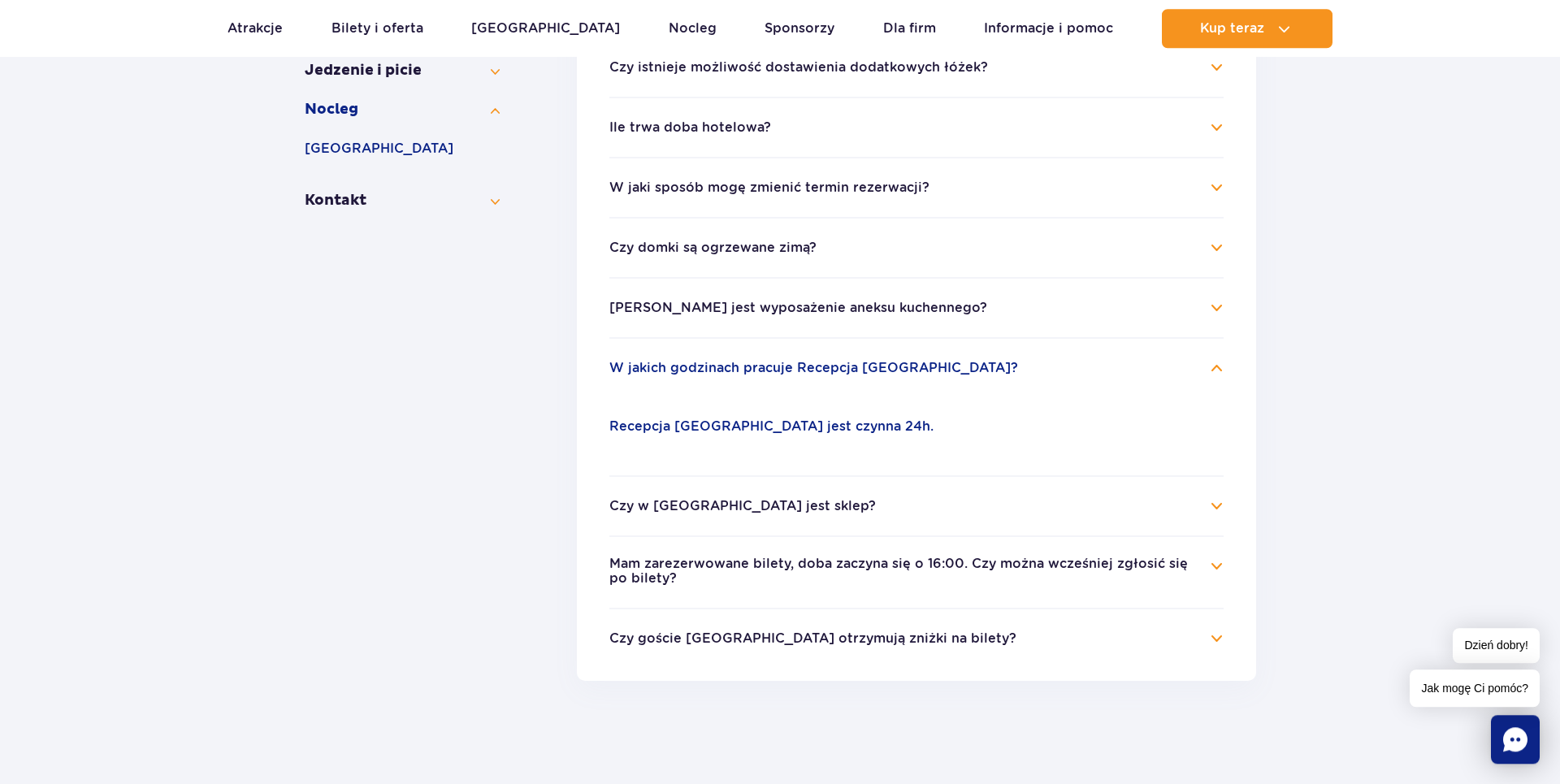
scroll to position [478, 0]
click at [798, 574] on button "Mam zarezerwowane bilety, doba zaczyna się o 16:00. Czy można wcześniej zgłosić…" at bounding box center [904, 571] width 590 height 30
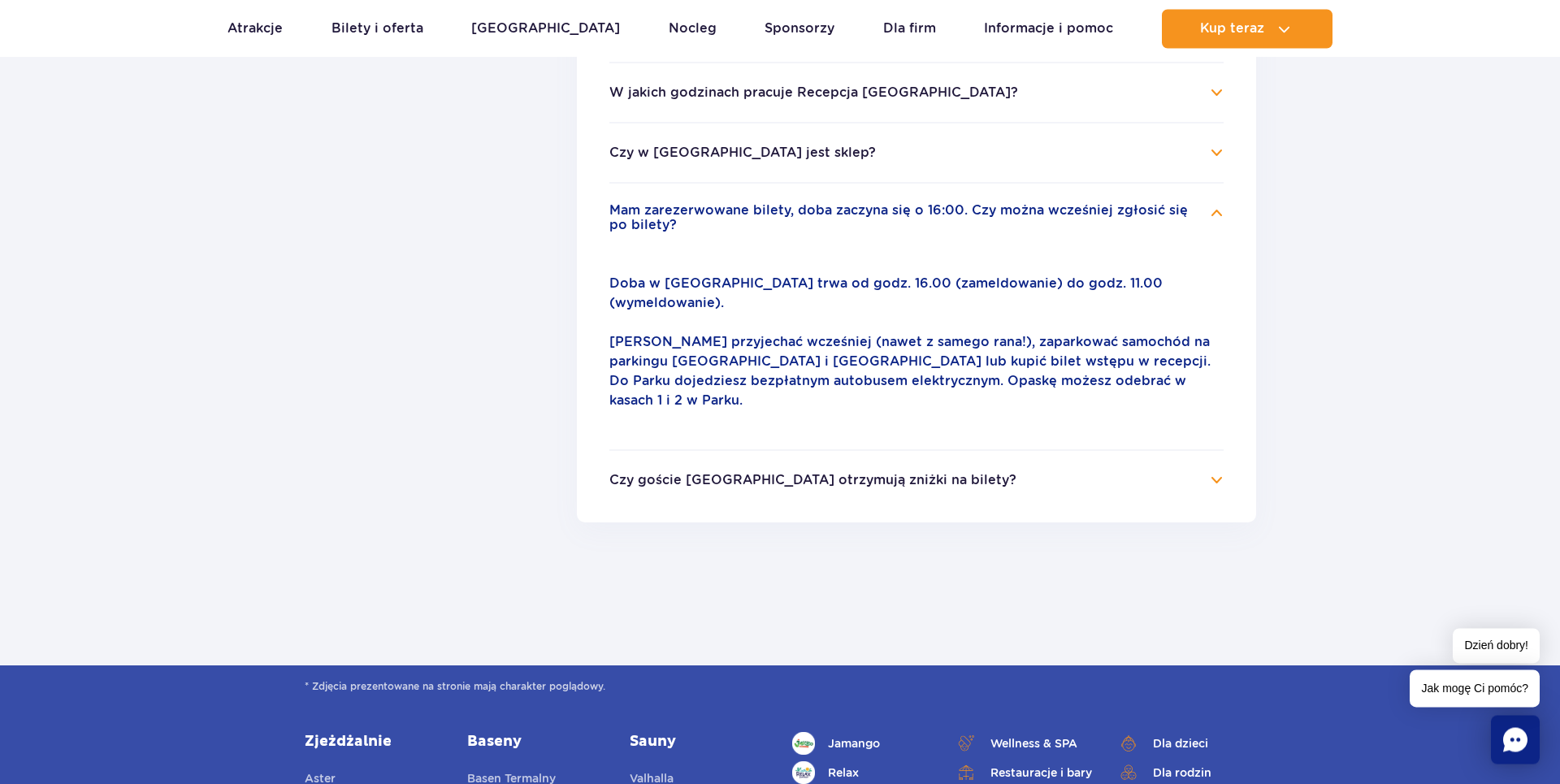
scroll to position [755, 0]
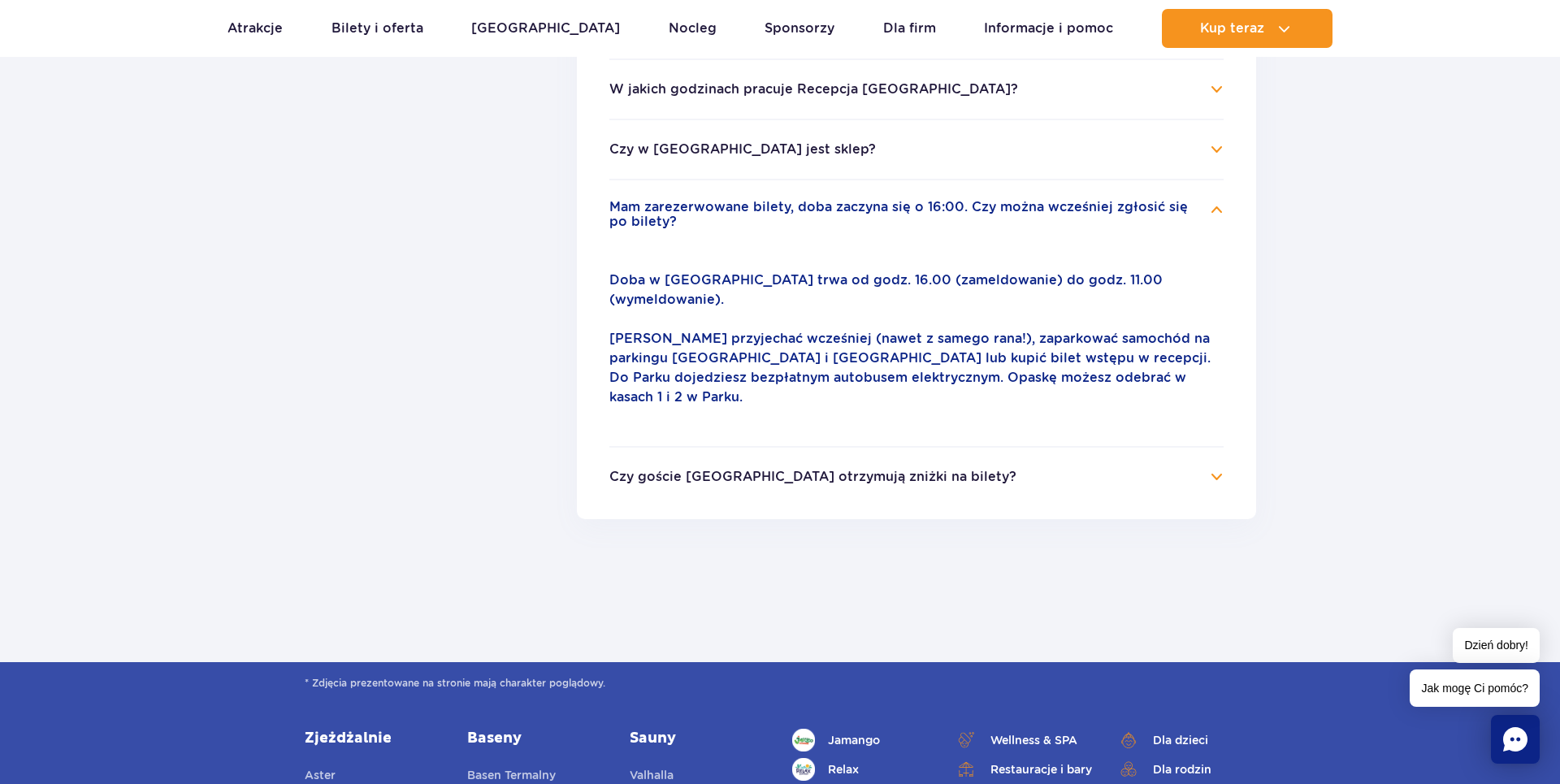
click at [872, 470] on button "Czy goście [GEOGRAPHIC_DATA] otrzymują zniżki na bilety?" at bounding box center [813, 477] width 407 height 14
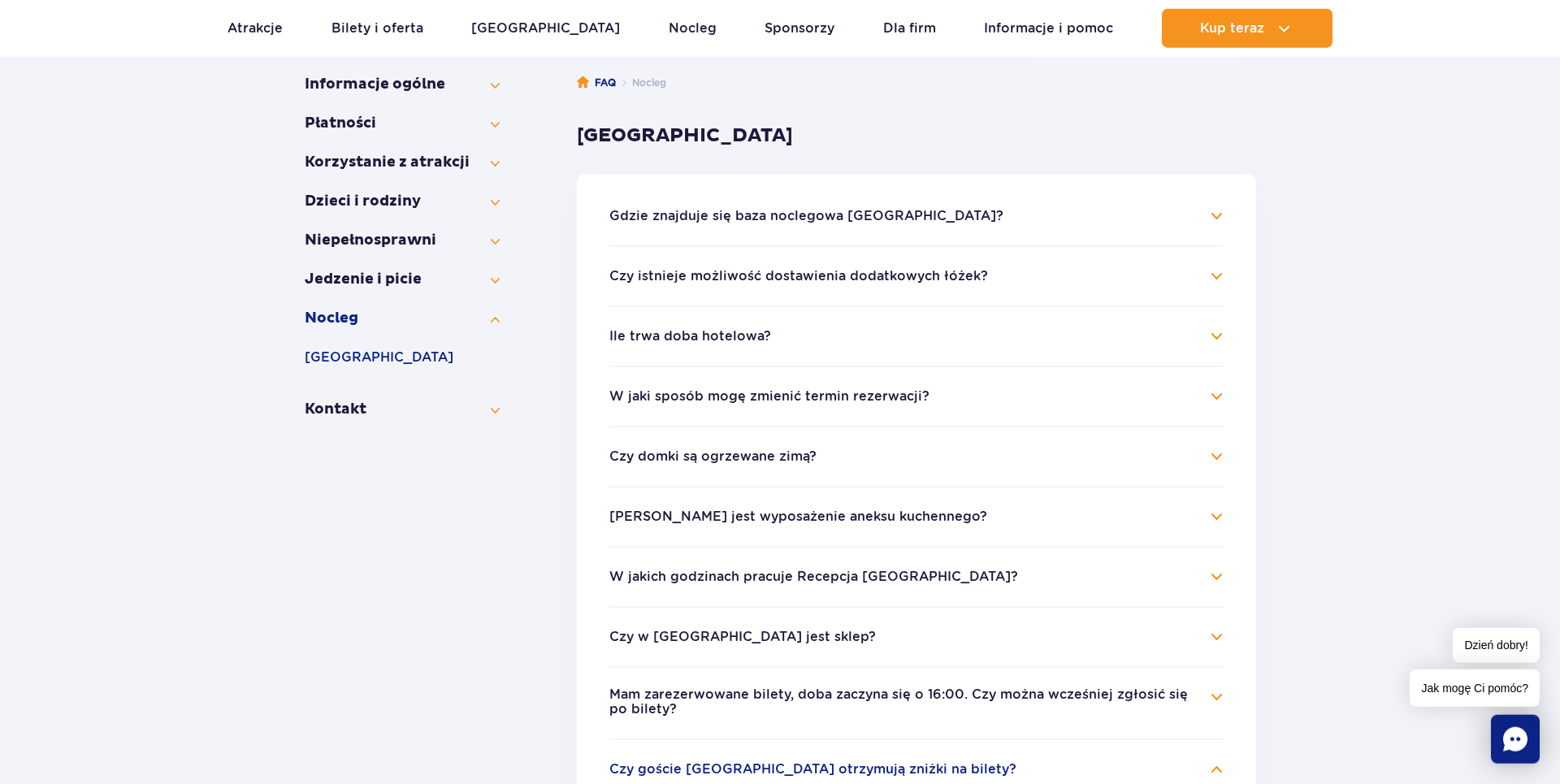
scroll to position [278, 0]
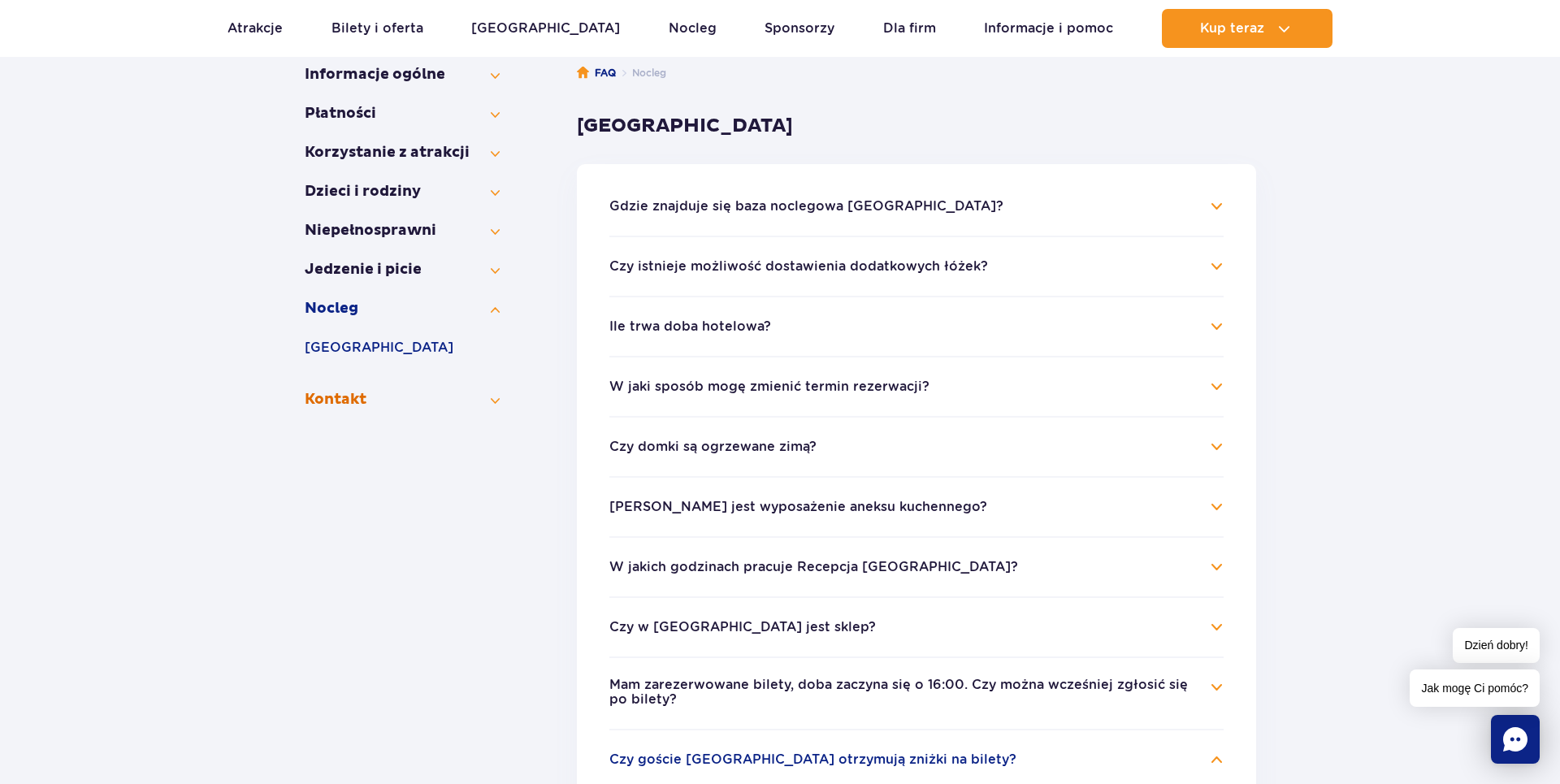
click at [450, 406] on button "Kontakt" at bounding box center [402, 400] width 195 height 20
